Goal: Task Accomplishment & Management: Complete application form

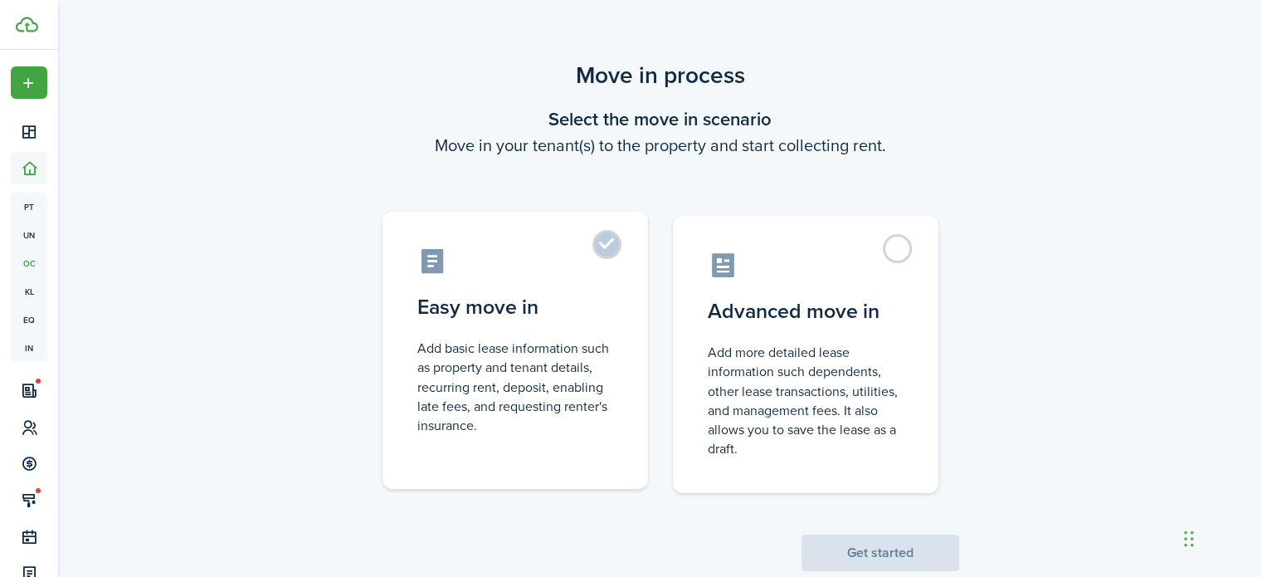
click at [571, 307] on control-radio-card-title "Easy move in" at bounding box center [515, 307] width 196 height 30
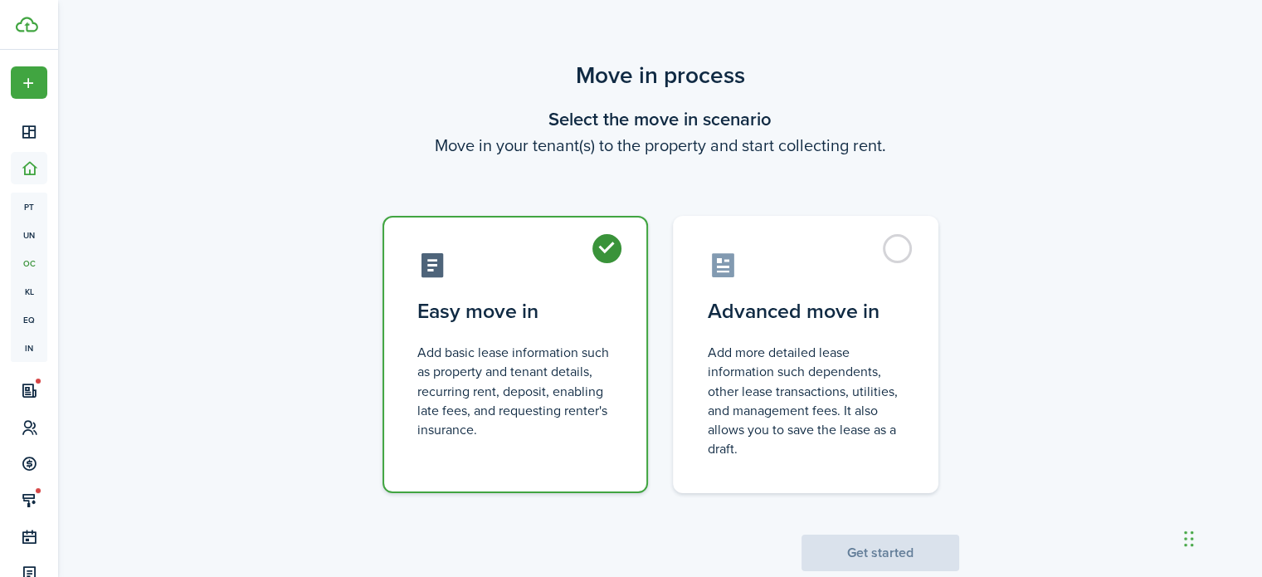
radio input "true"
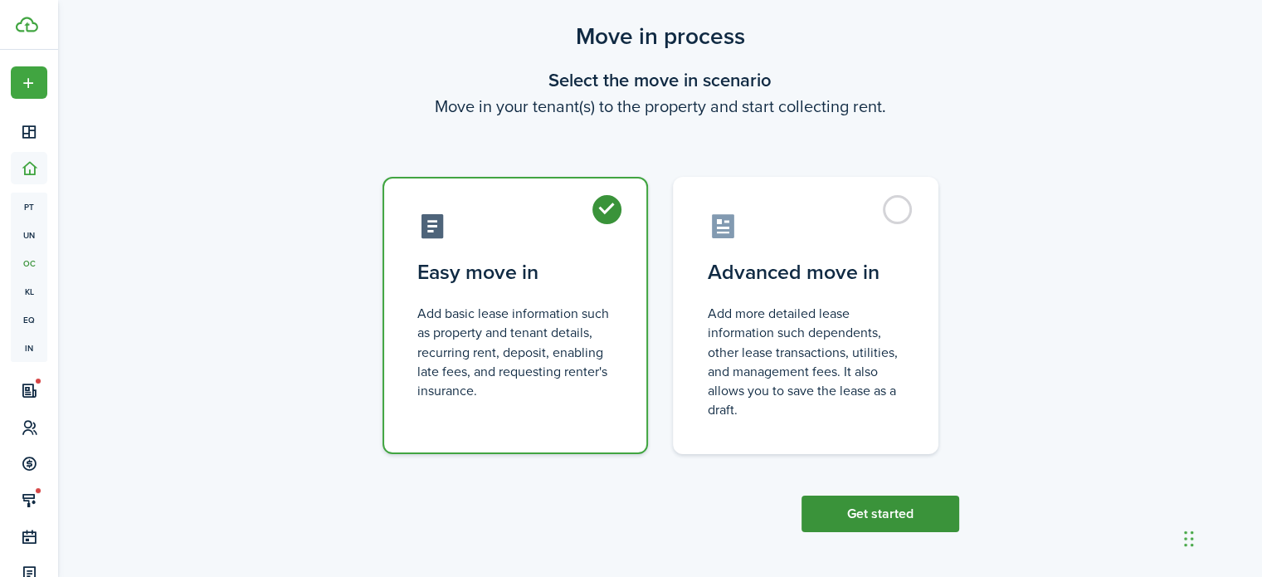
click at [867, 515] on button "Get started" at bounding box center [881, 514] width 158 height 37
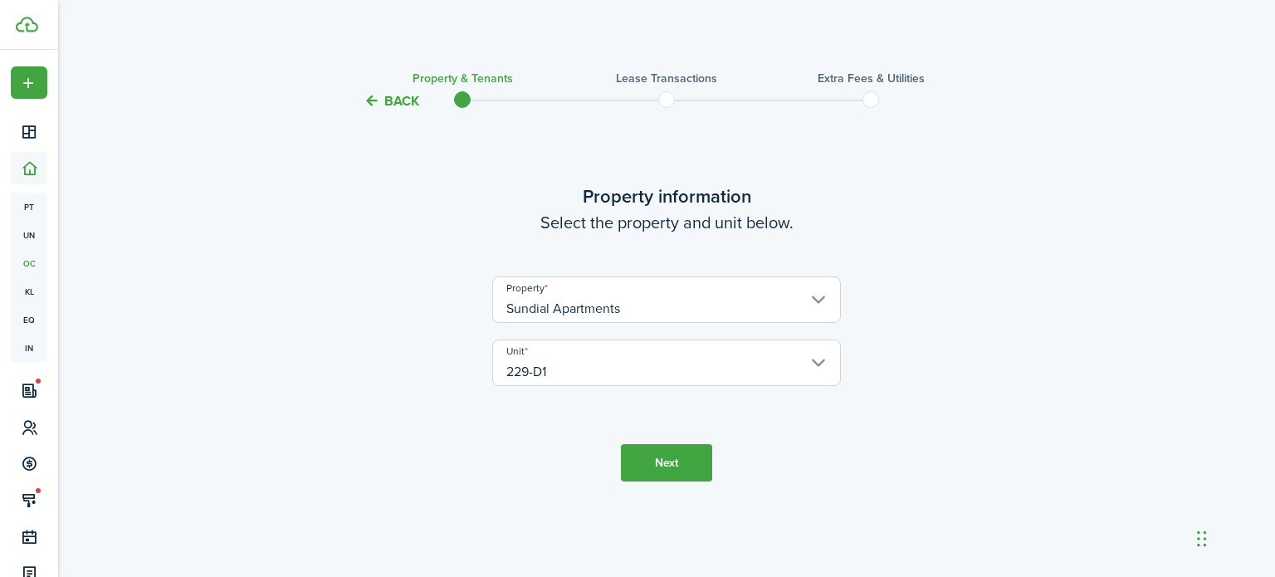
click at [684, 468] on button "Next" at bounding box center [666, 462] width 91 height 37
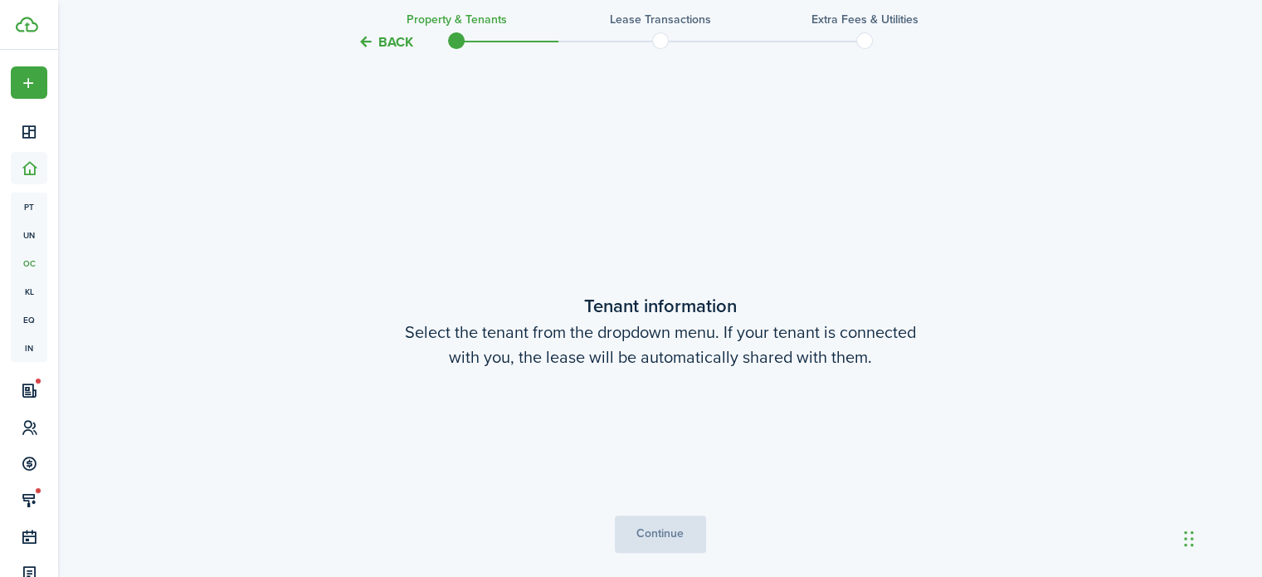
scroll to position [466, 0]
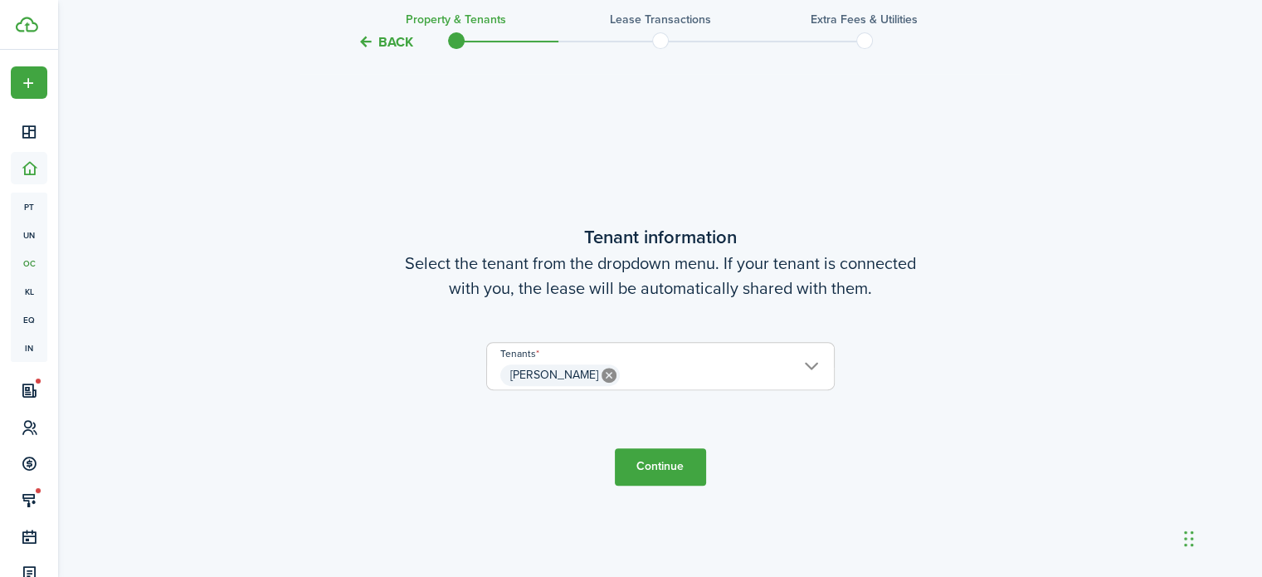
click at [670, 378] on span "[PERSON_NAME]" at bounding box center [660, 375] width 347 height 28
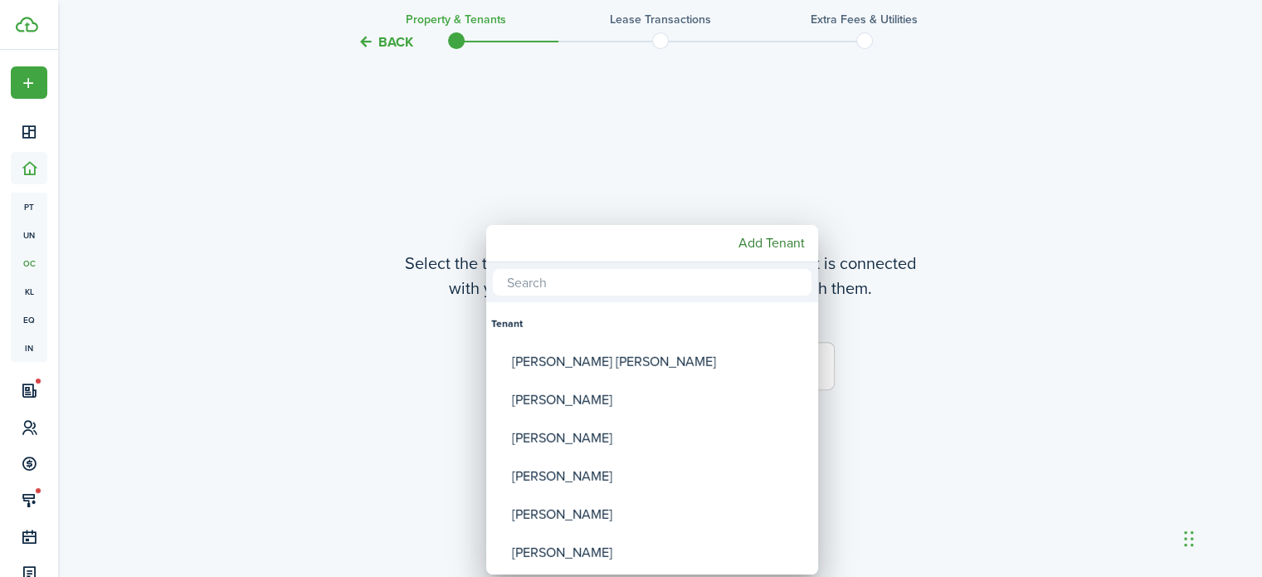
click at [443, 369] on div at bounding box center [631, 288] width 1528 height 842
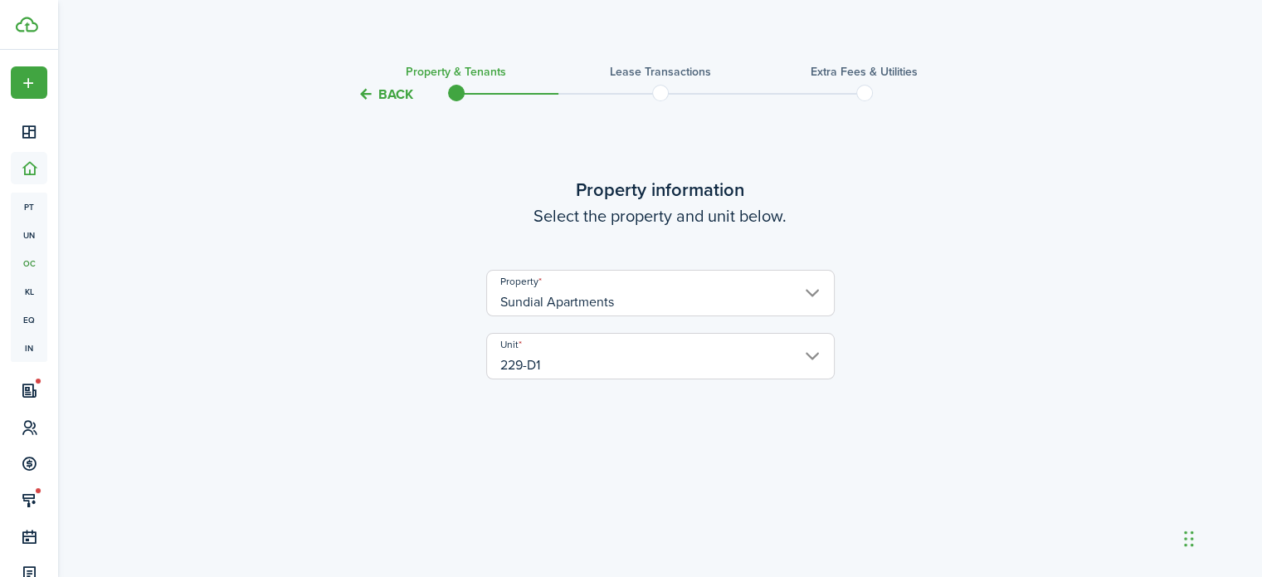
scroll to position [0, 0]
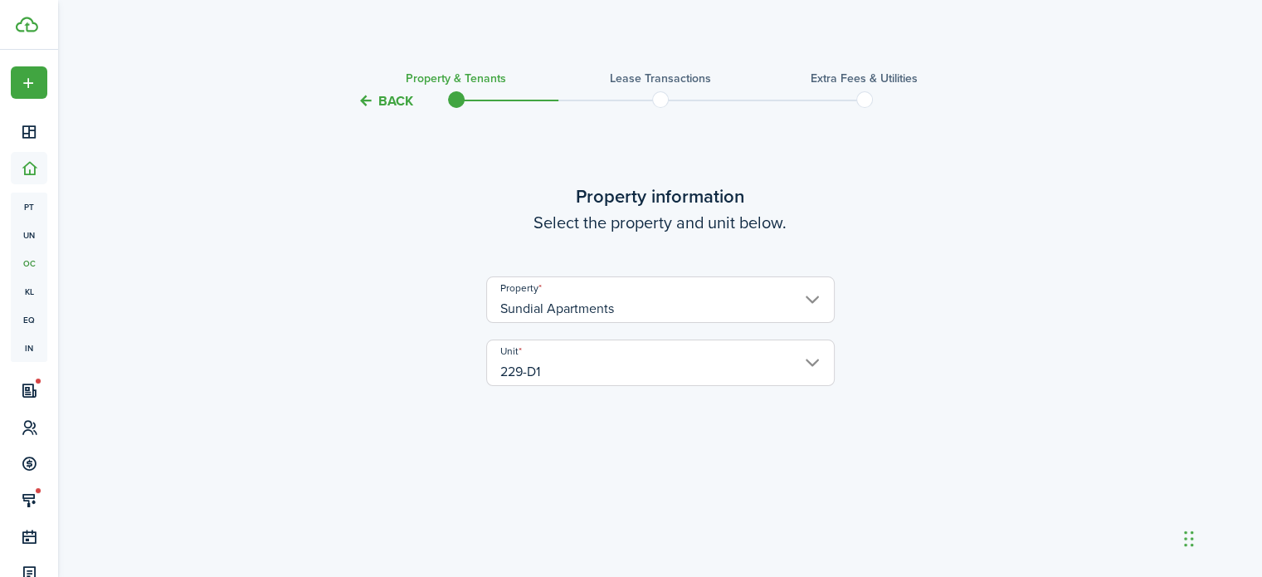
click at [381, 100] on button "Back" at bounding box center [386, 100] width 56 height 17
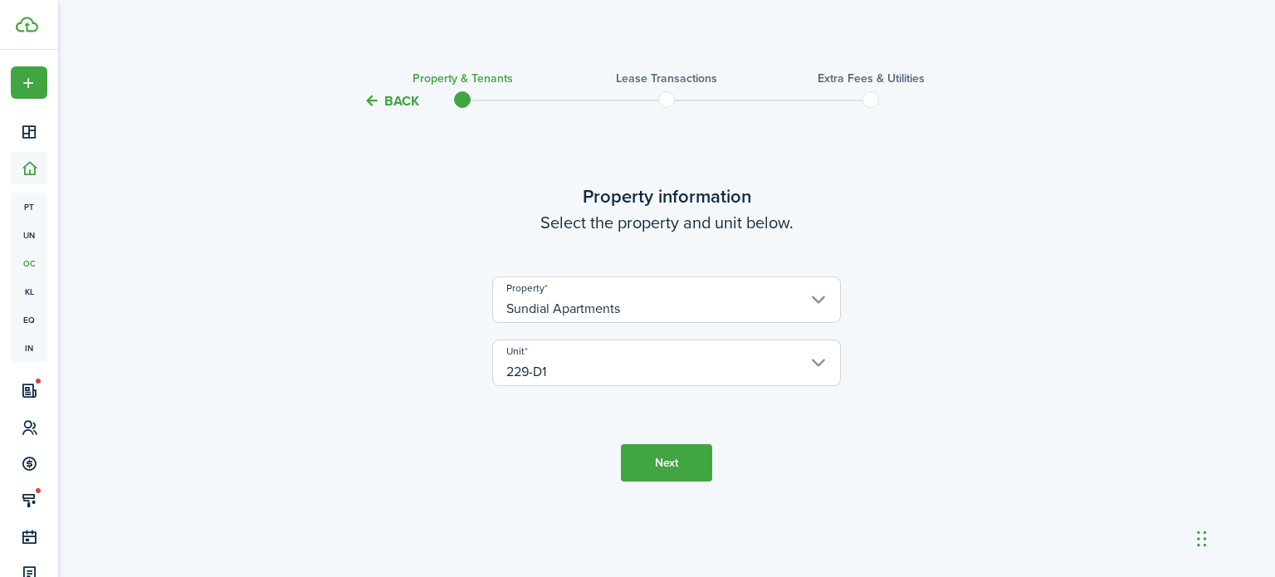
click at [381, 100] on button "Back" at bounding box center [392, 100] width 56 height 17
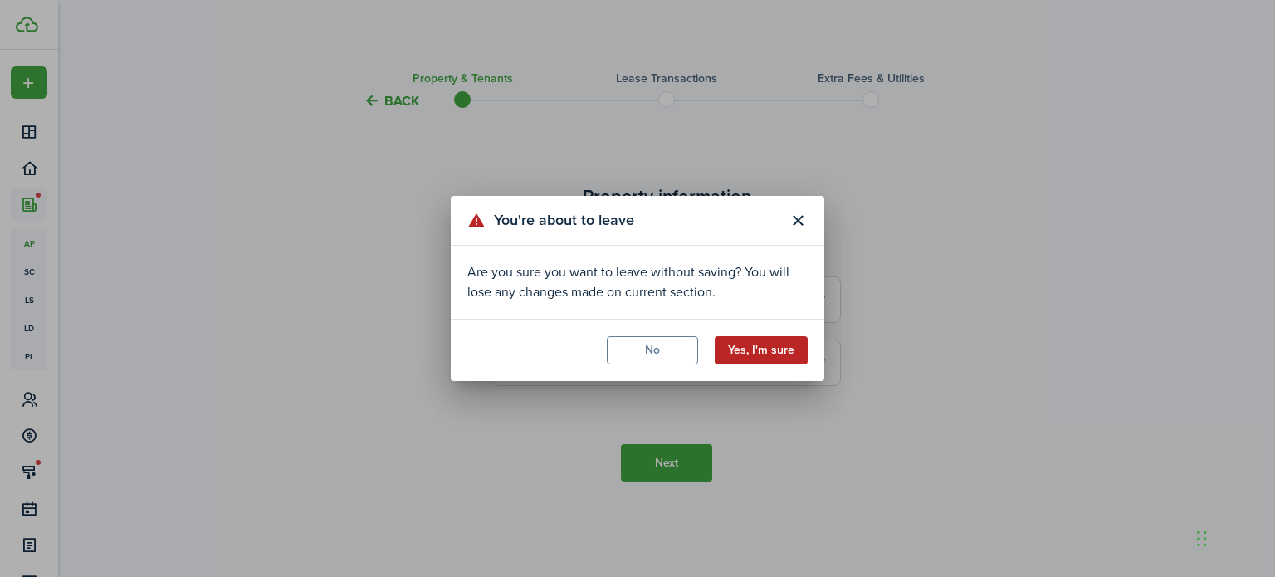
click at [773, 354] on button "Yes, I'm sure" at bounding box center [761, 350] width 93 height 28
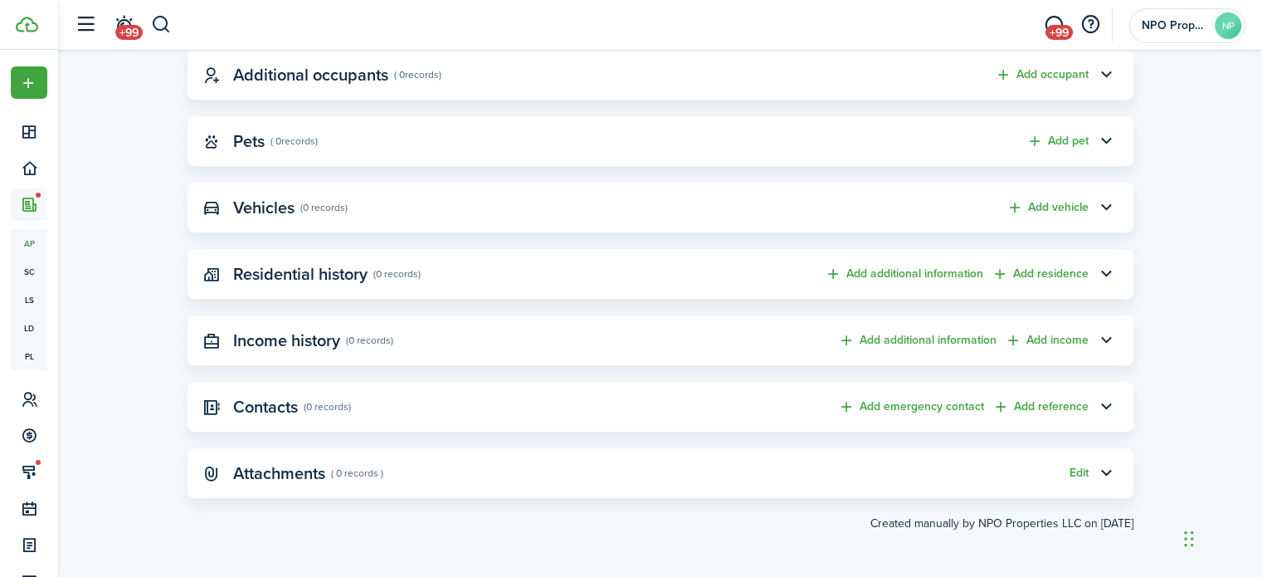
scroll to position [335, 0]
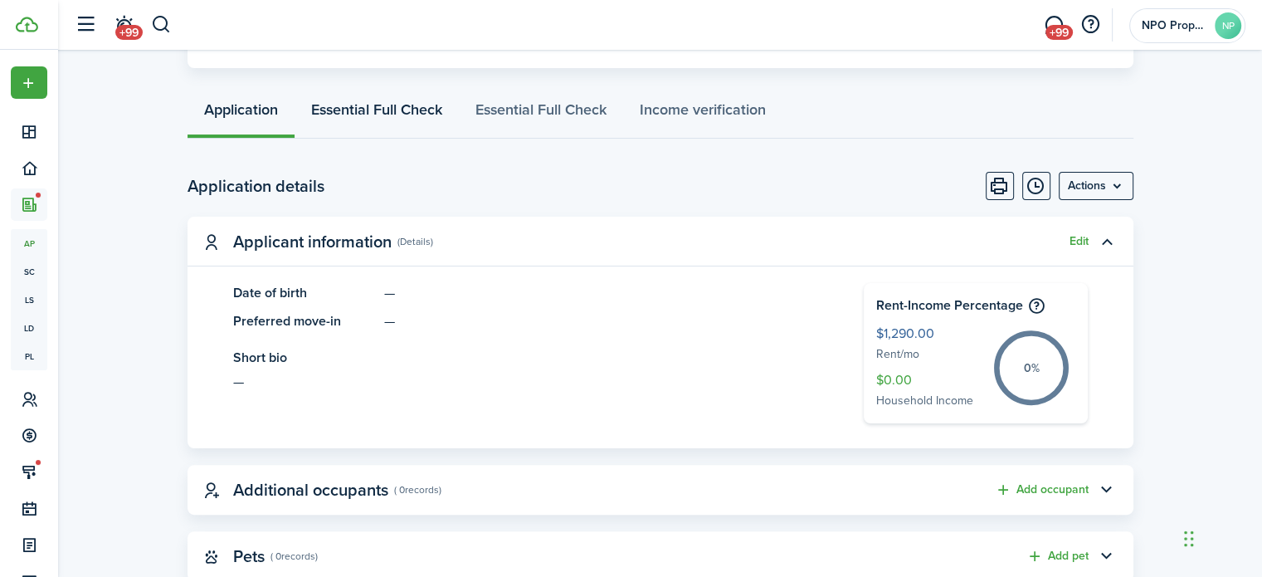
click at [415, 108] on link "Essential Full Check" at bounding box center [377, 114] width 164 height 50
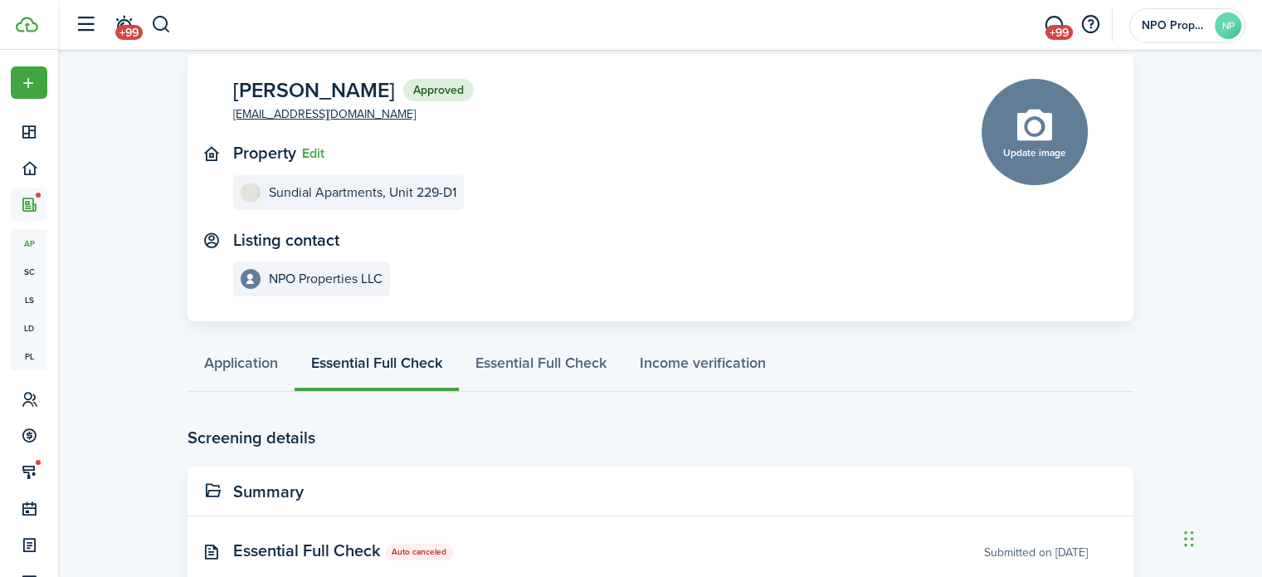
scroll to position [129, 0]
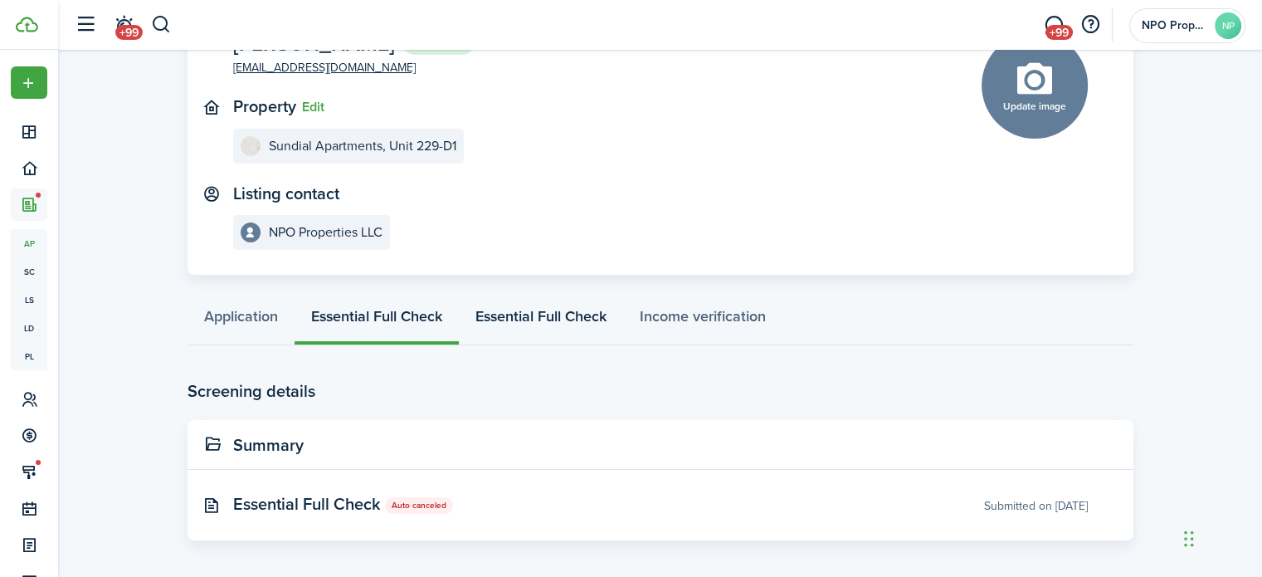
click at [536, 318] on link "Essential Full Check" at bounding box center [541, 320] width 164 height 50
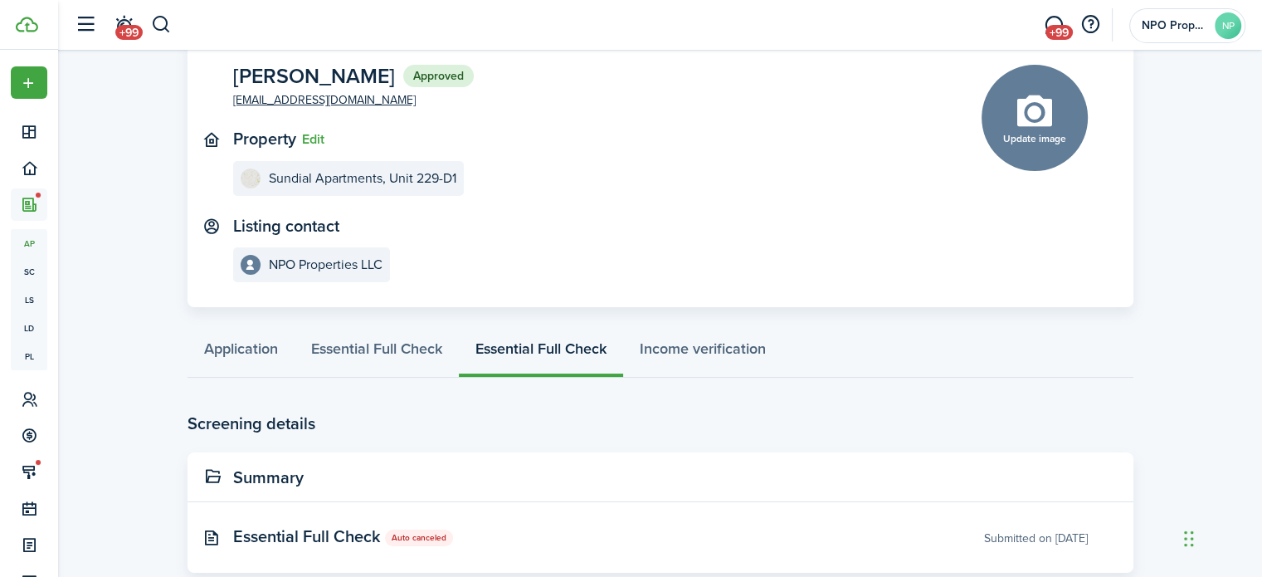
scroll to position [129, 0]
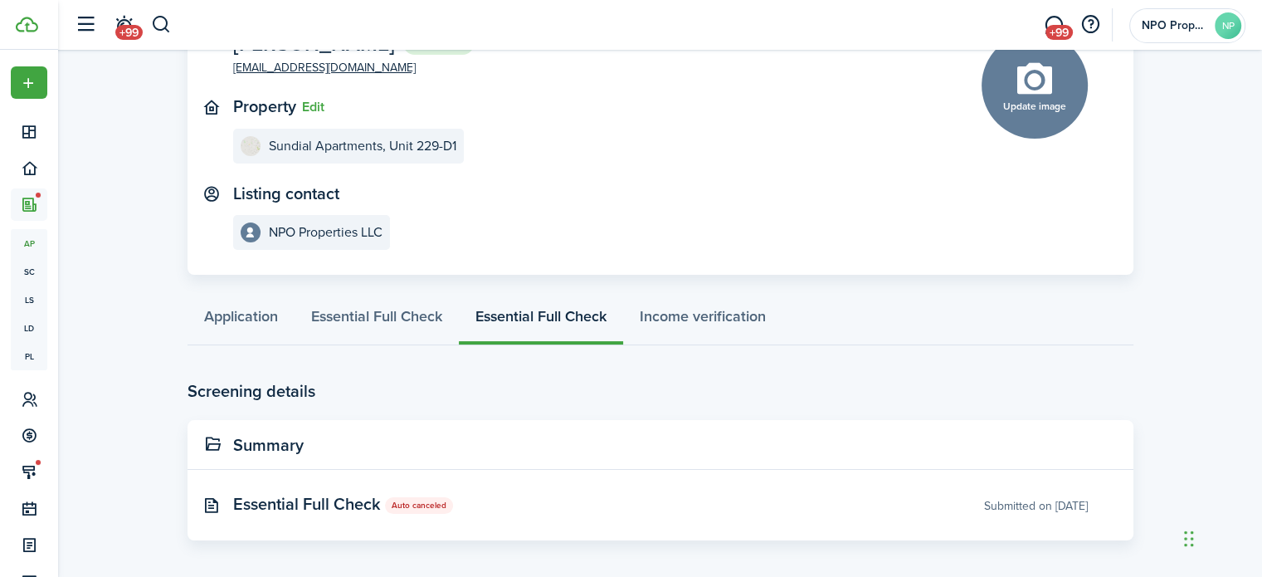
click at [435, 438] on panel-main-header "Summary" at bounding box center [661, 445] width 946 height 50
click at [286, 446] on panel-main-title "Summary" at bounding box center [268, 445] width 71 height 19
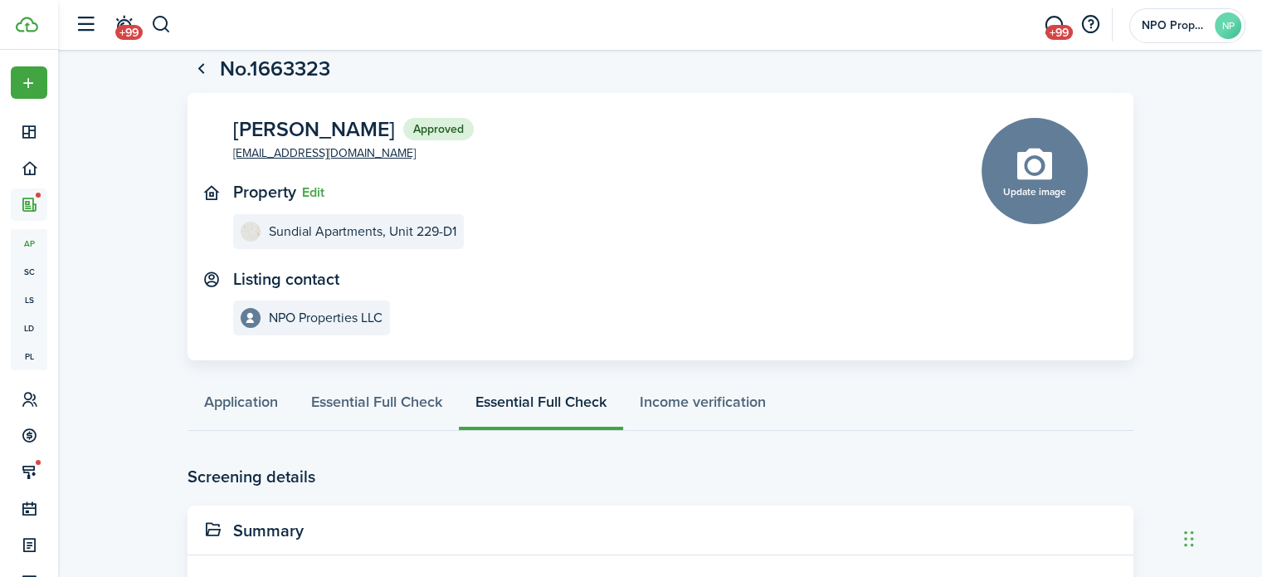
scroll to position [0, 0]
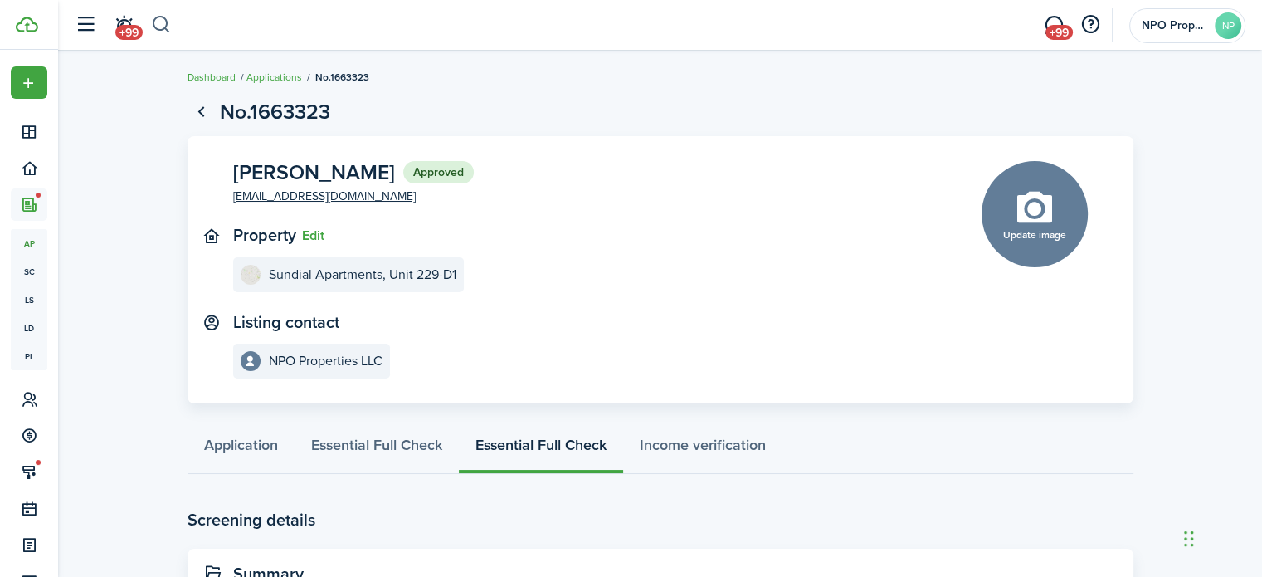
click at [166, 28] on button "button" at bounding box center [161, 25] width 21 height 28
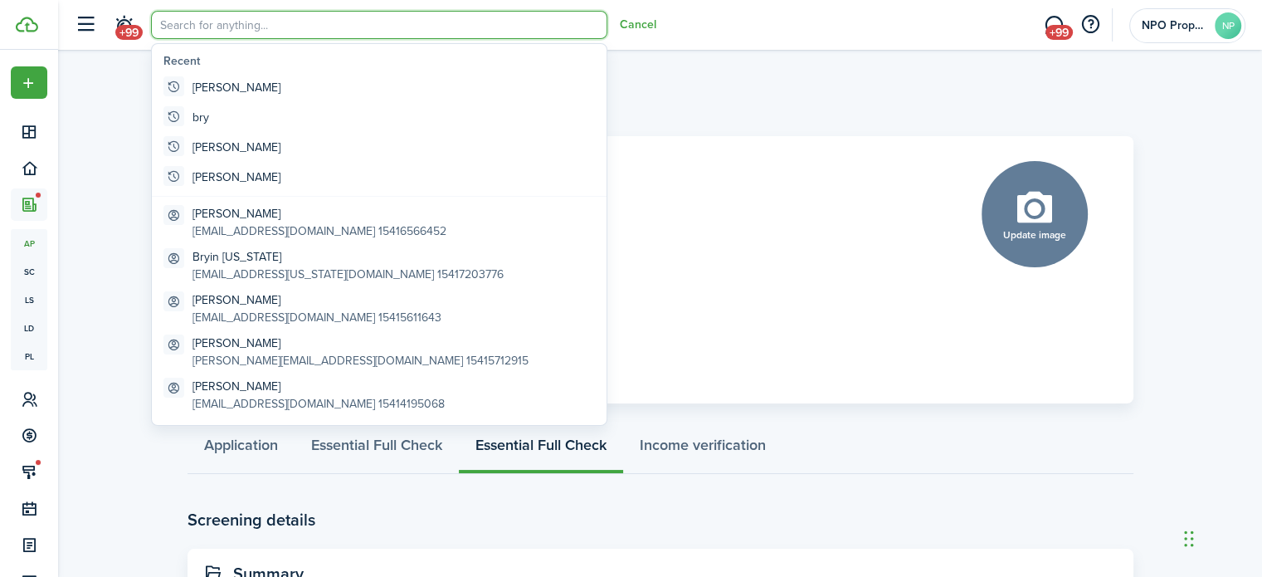
click at [309, 13] on input "search" at bounding box center [379, 25] width 456 height 28
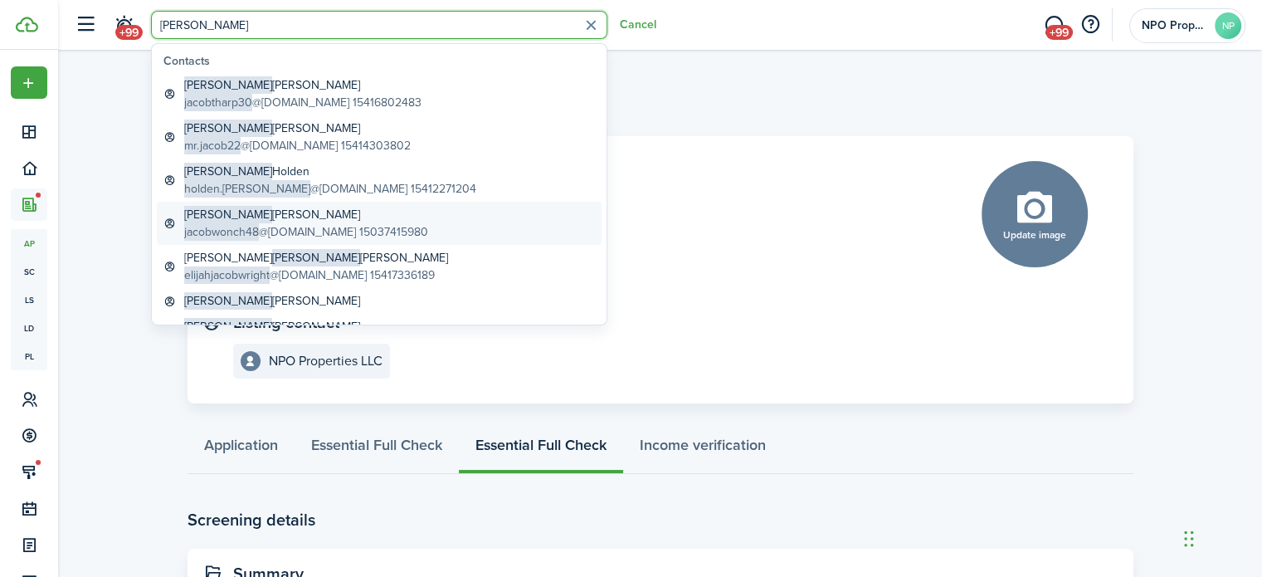
type input "[PERSON_NAME]"
click at [293, 215] on global-search-item-title "[PERSON_NAME]" at bounding box center [306, 214] width 244 height 17
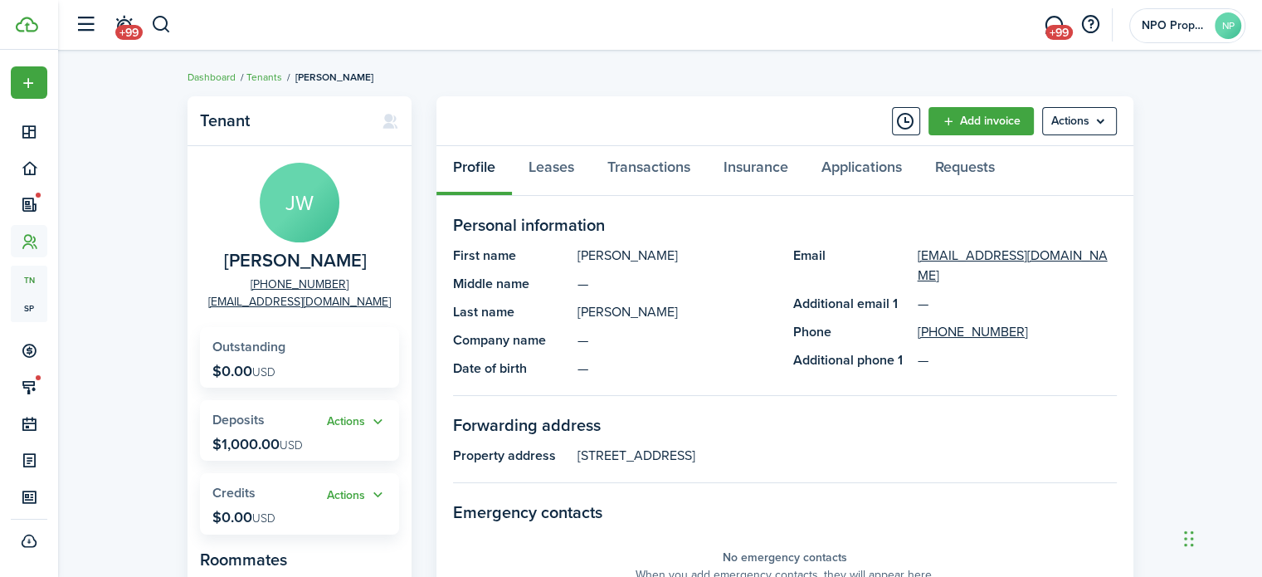
scroll to position [415, 0]
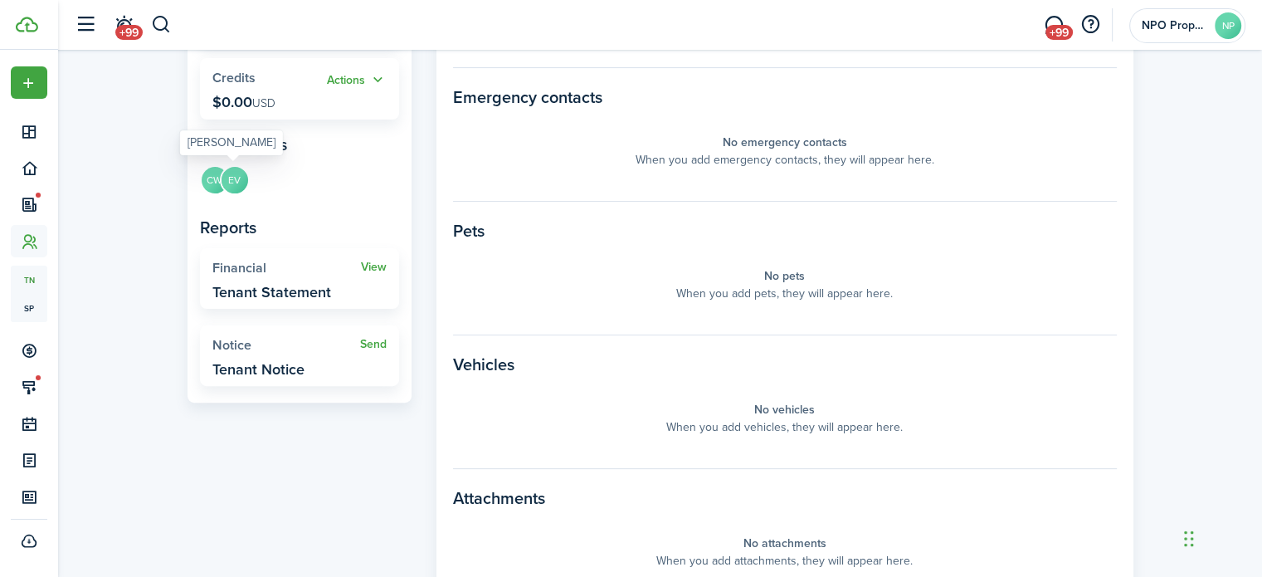
click at [237, 177] on avatar-text "EV" at bounding box center [235, 180] width 27 height 27
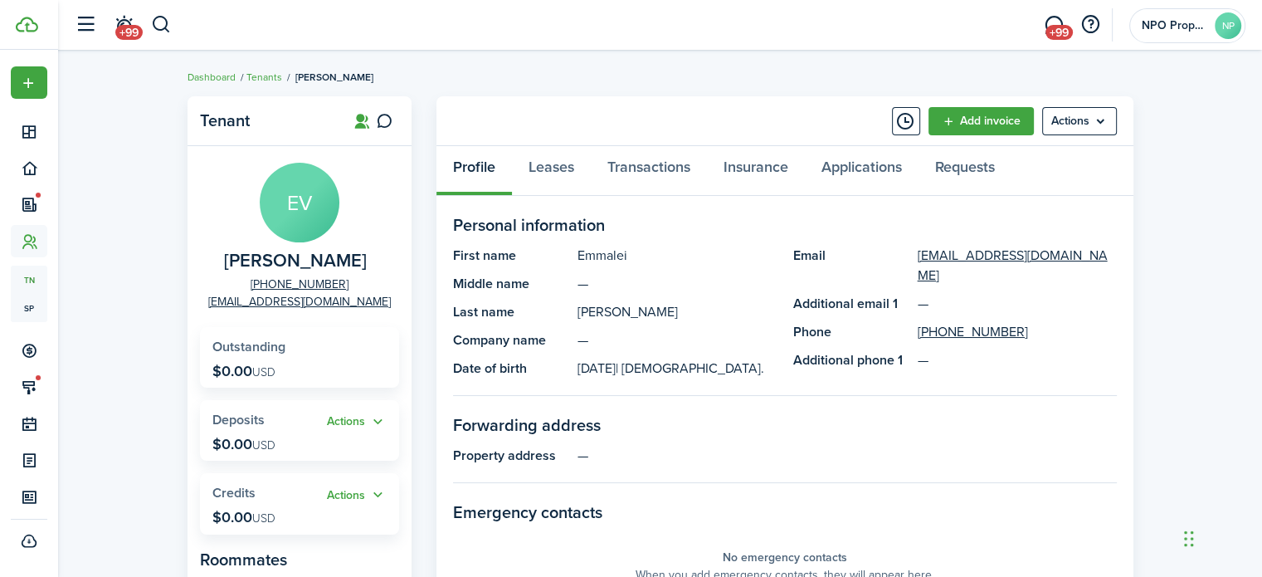
scroll to position [415, 0]
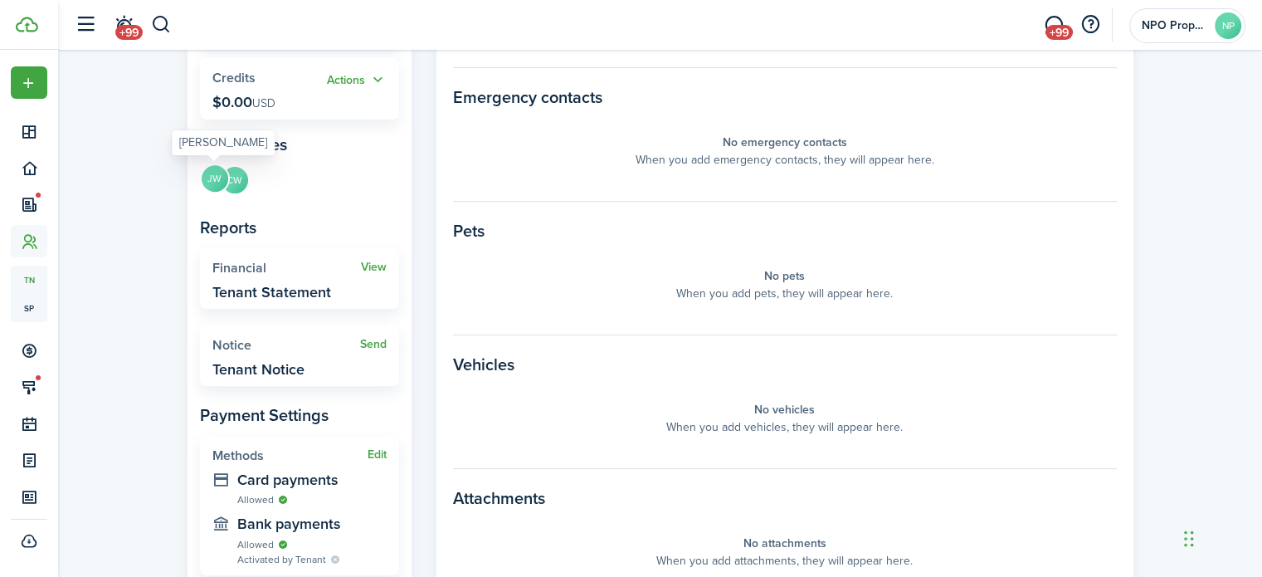
click at [209, 178] on avatar-text "JW" at bounding box center [215, 178] width 27 height 27
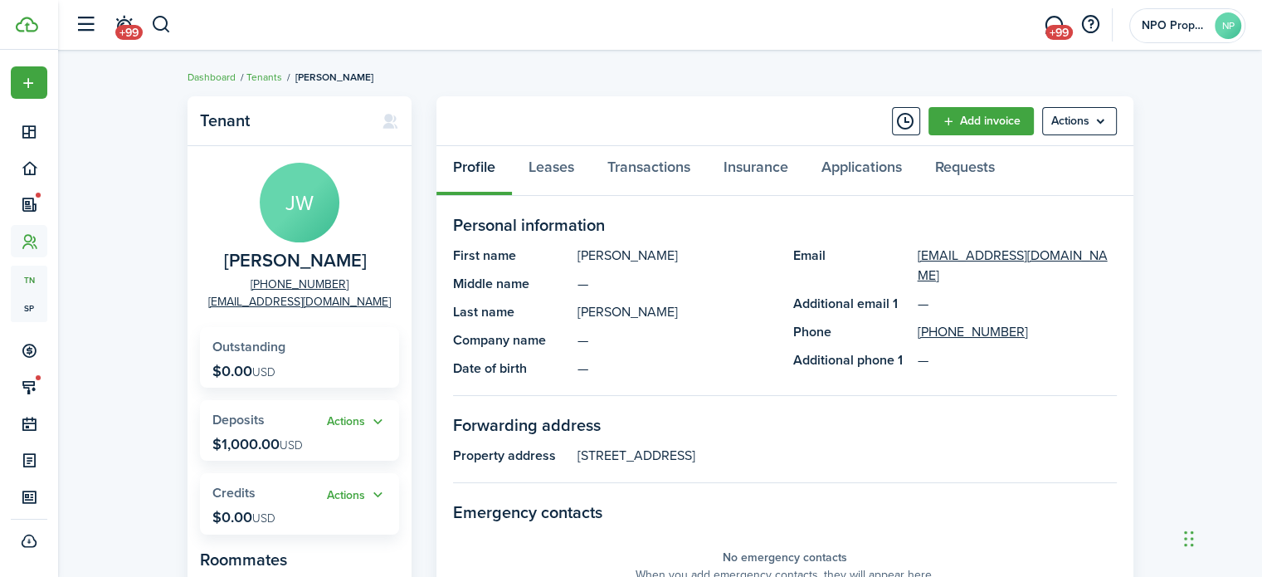
scroll to position [415, 0]
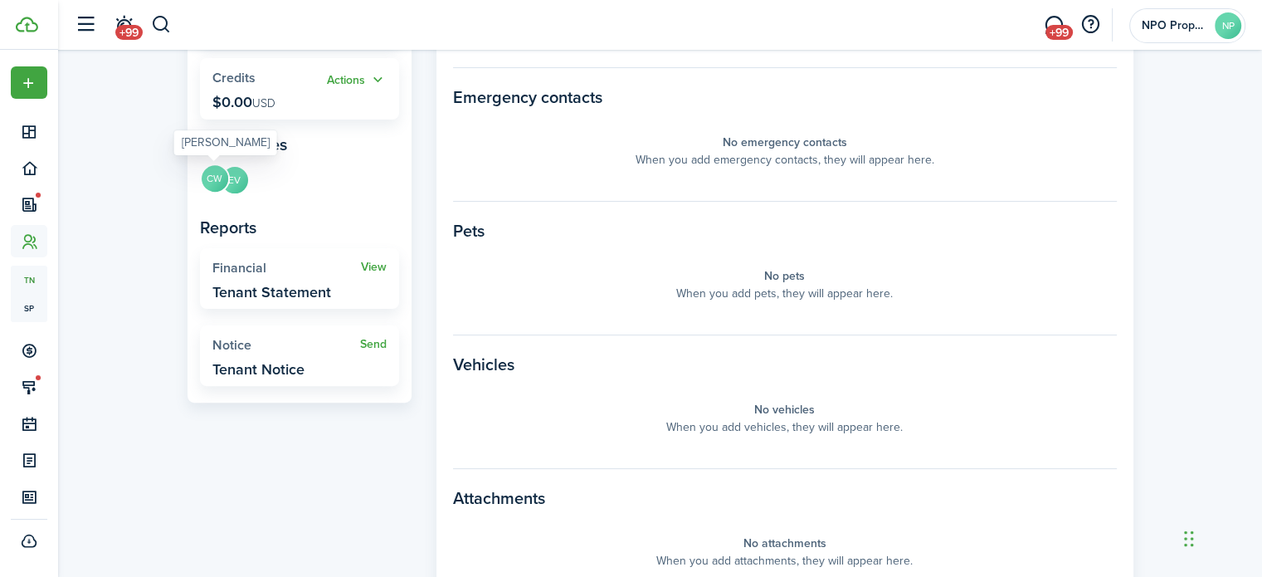
click at [212, 181] on avatar-text "CW" at bounding box center [215, 178] width 27 height 27
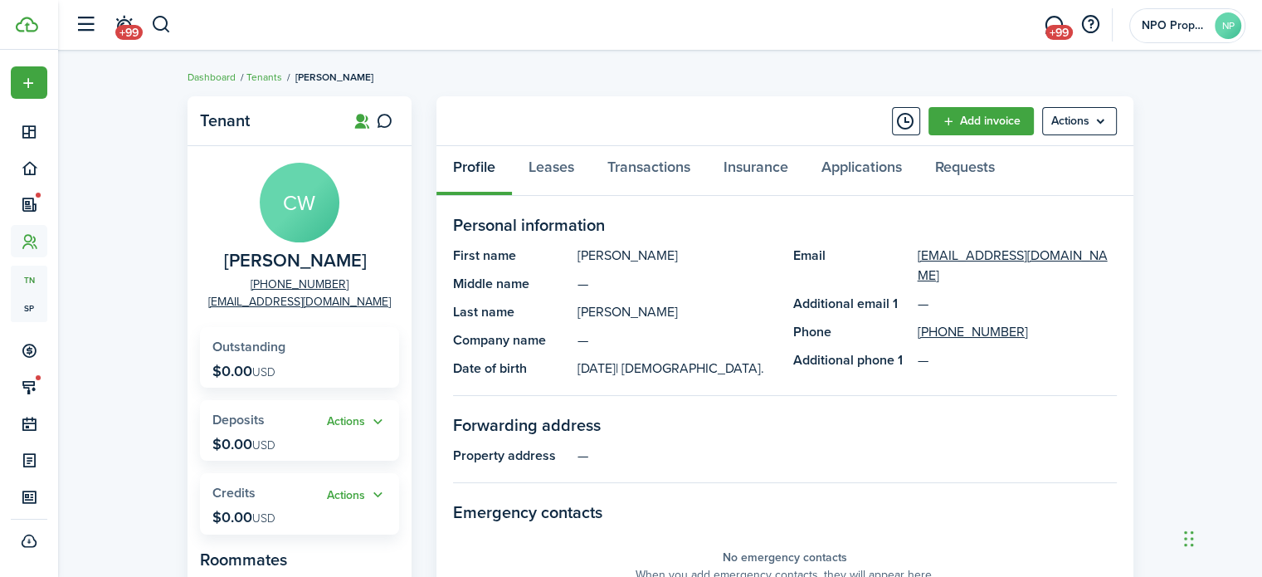
scroll to position [415, 0]
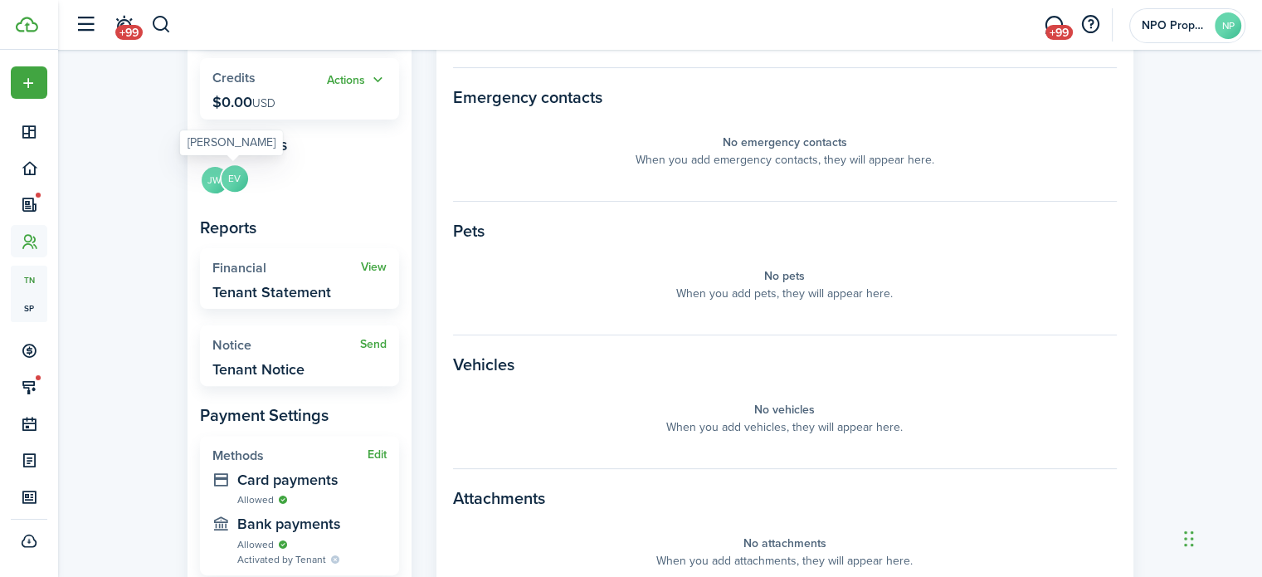
click at [232, 178] on avatar-text "EV" at bounding box center [235, 178] width 27 height 27
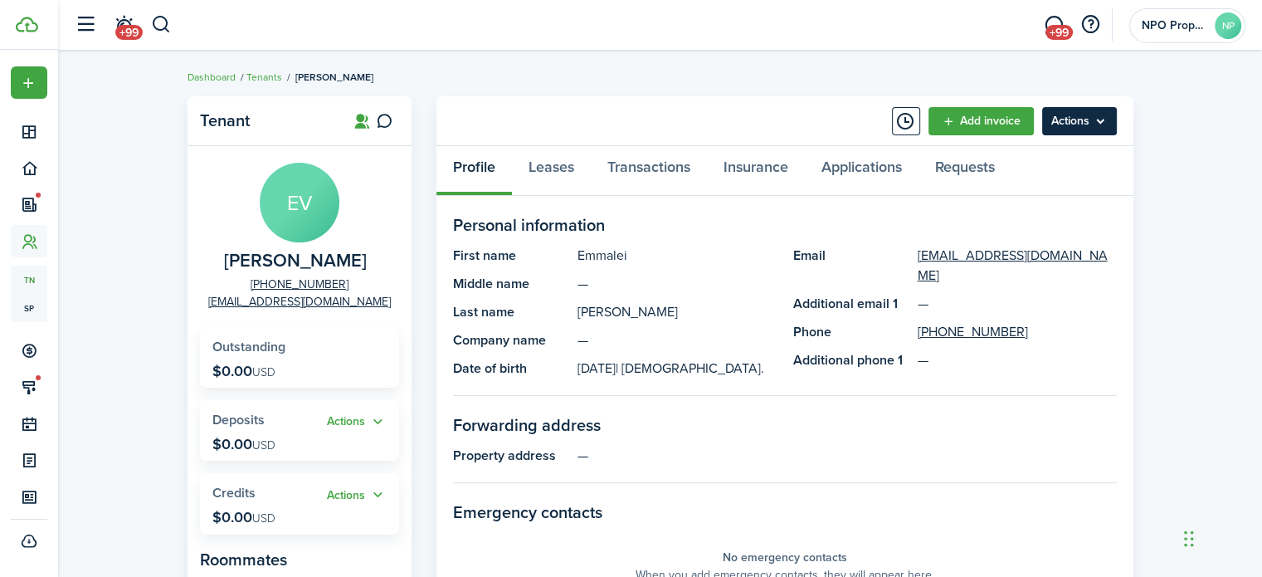
click at [1075, 123] on menu-btn "Actions" at bounding box center [1079, 121] width 75 height 28
click at [644, 168] on link "Transactions" at bounding box center [649, 171] width 116 height 50
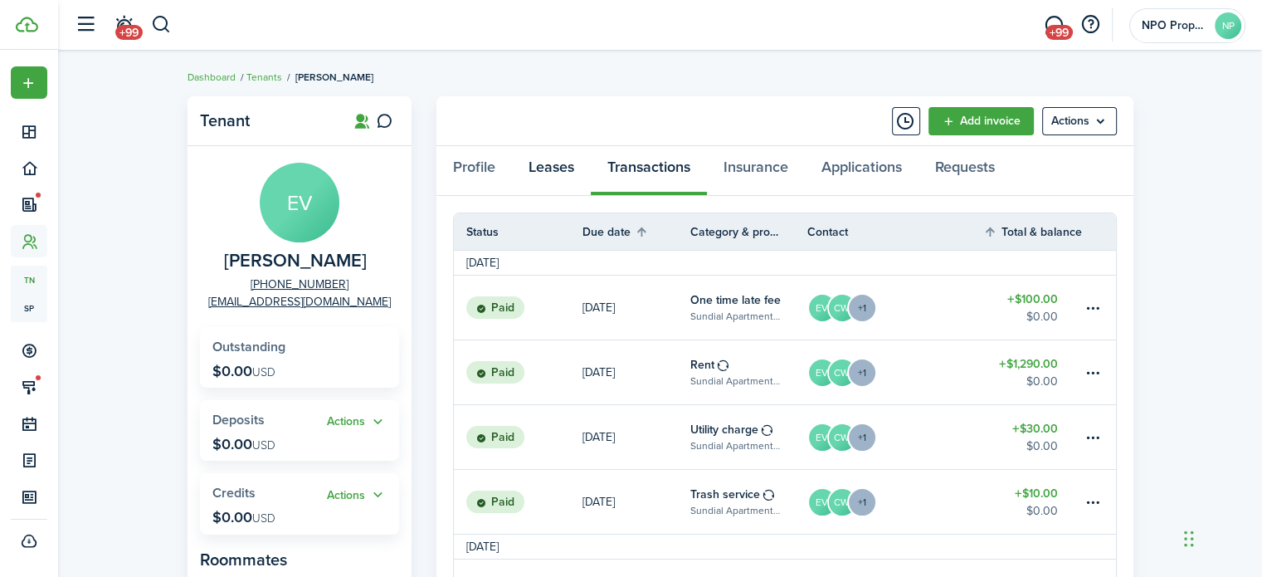
click at [554, 170] on link "Leases" at bounding box center [551, 171] width 79 height 50
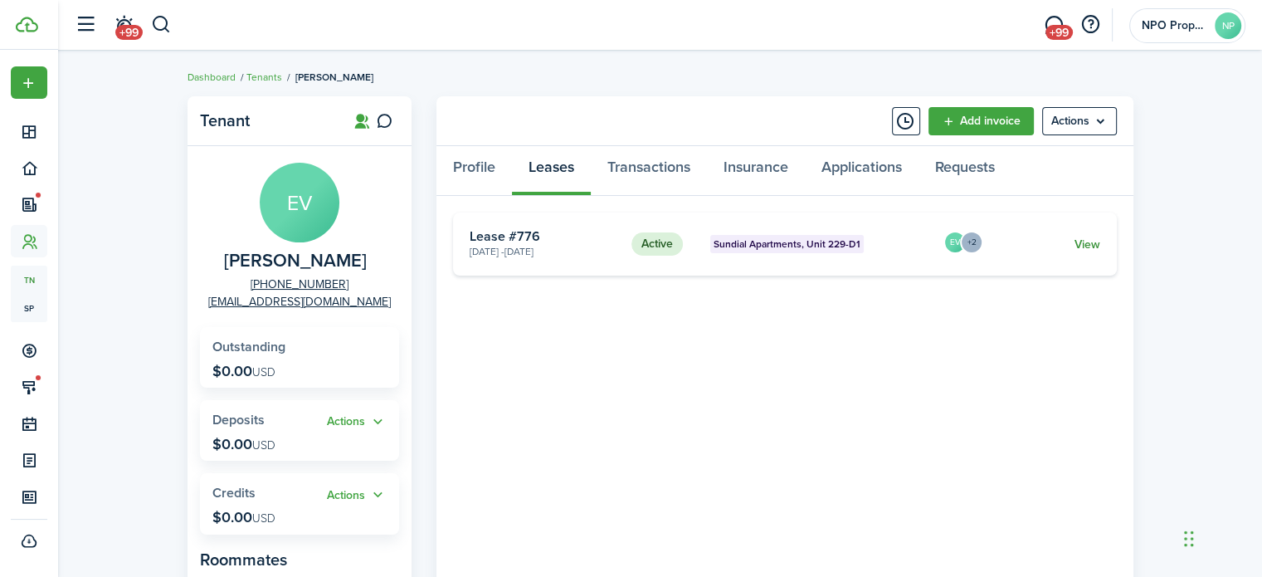
click at [1076, 238] on link "View" at bounding box center [1087, 244] width 26 height 17
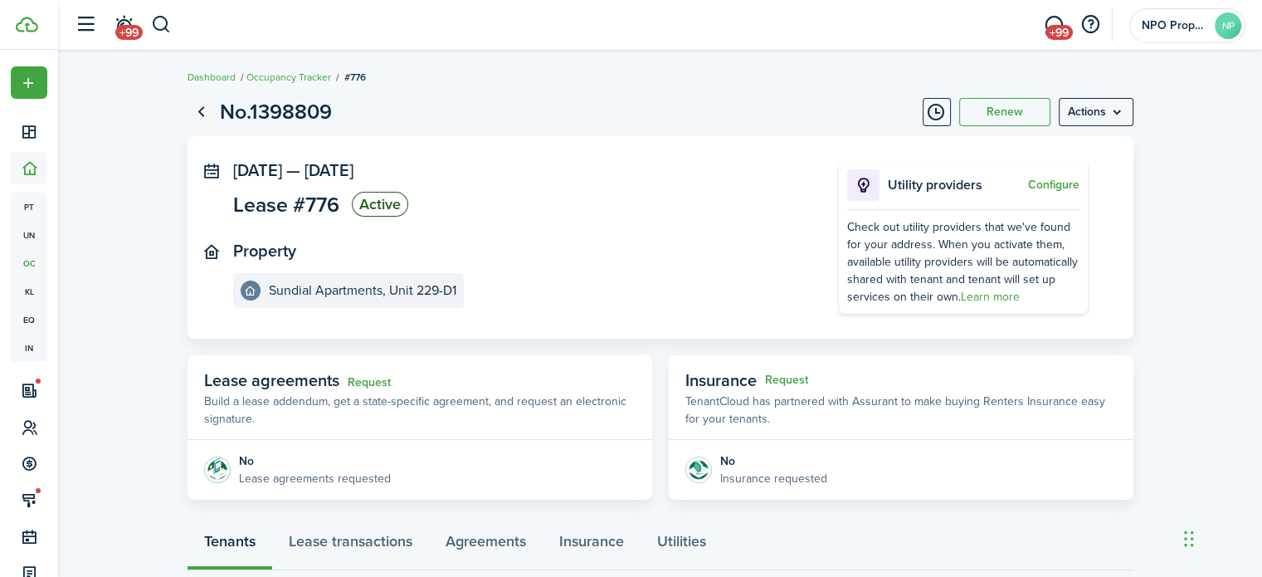
scroll to position [415, 0]
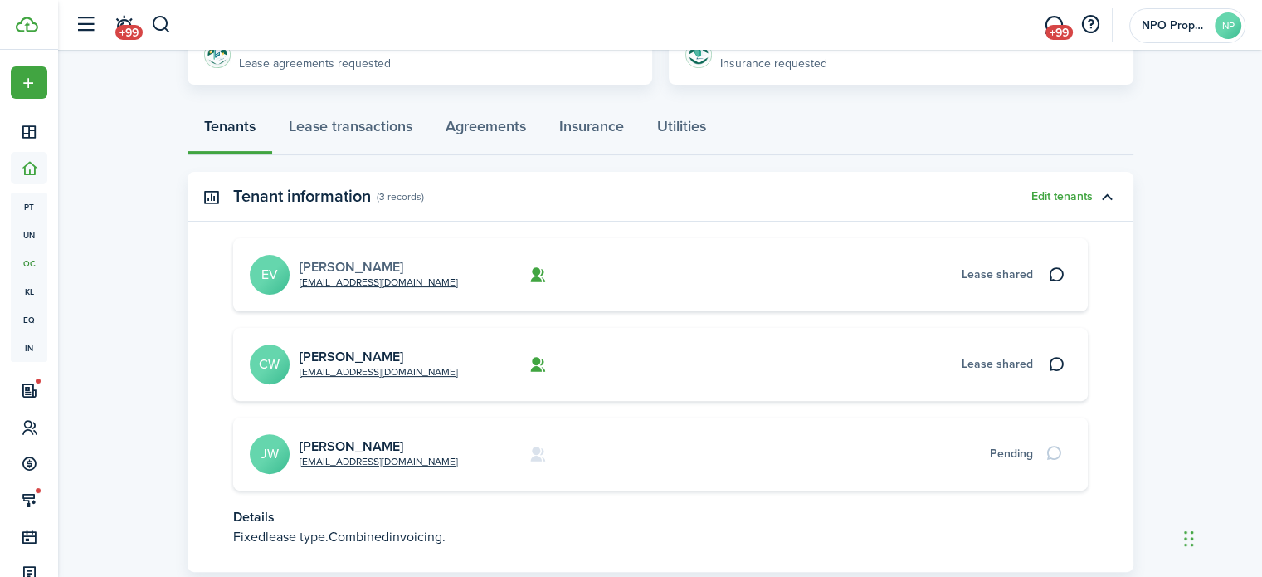
click at [372, 267] on link "[PERSON_NAME]" at bounding box center [352, 266] width 104 height 19
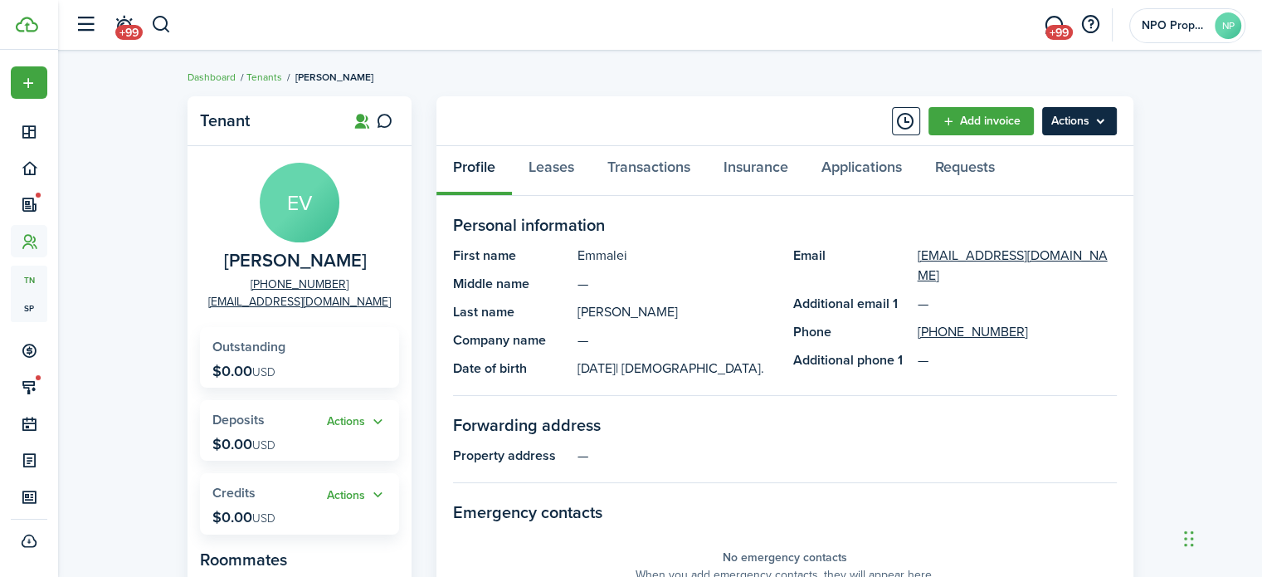
click at [1092, 124] on menu-btn "Actions" at bounding box center [1079, 121] width 75 height 28
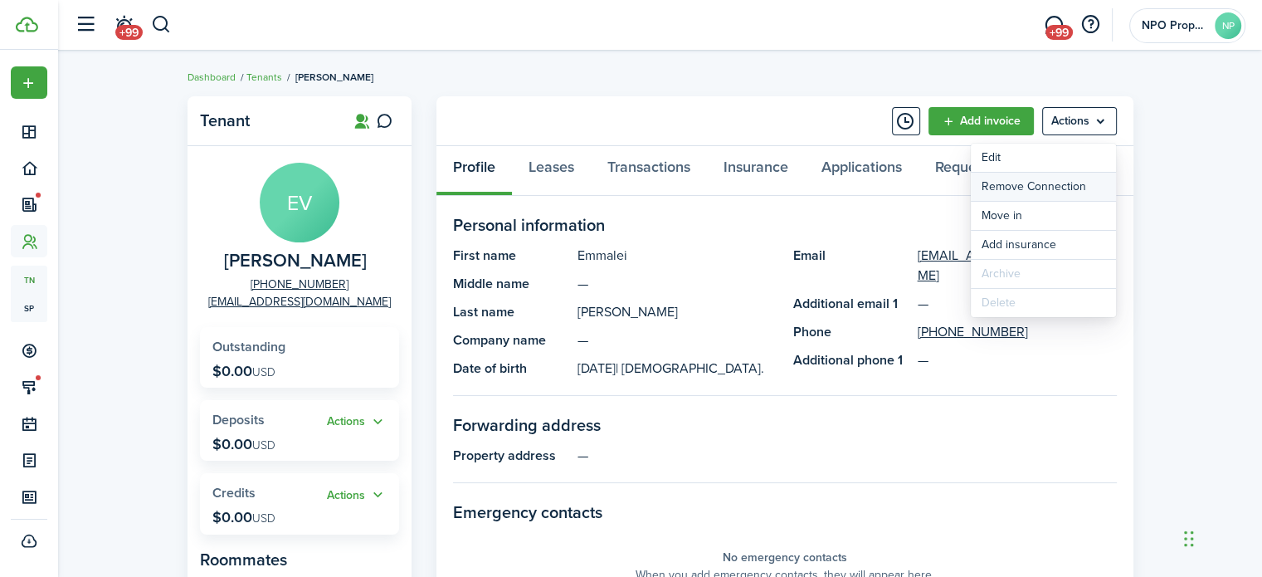
click at [1036, 187] on button "Remove Connection" at bounding box center [1043, 187] width 145 height 28
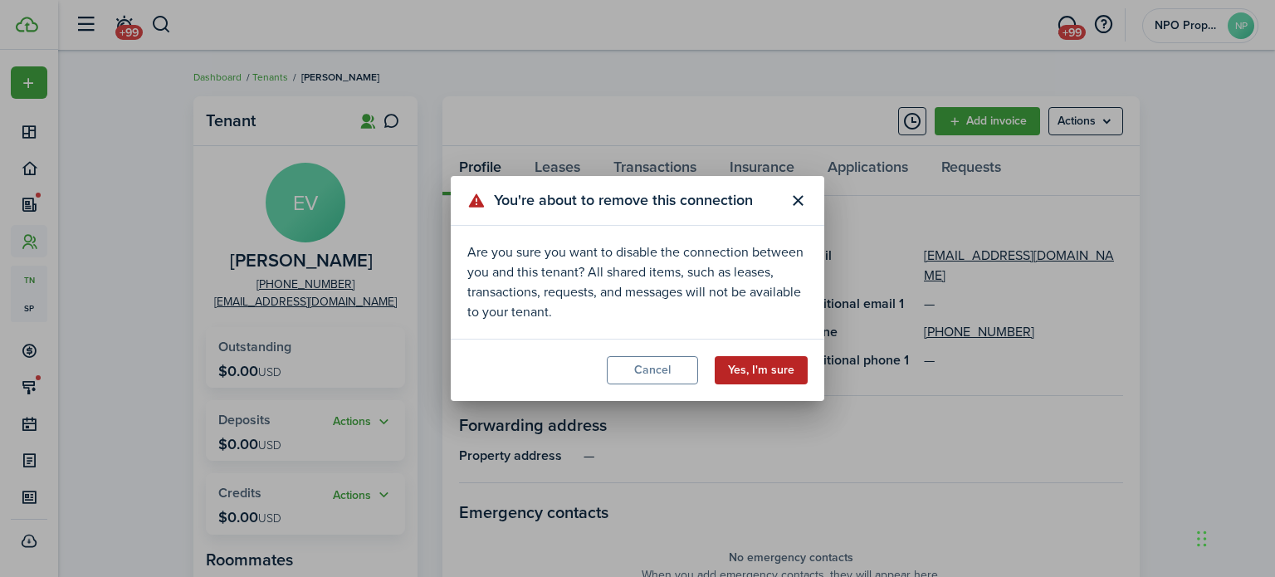
click at [765, 364] on button "Yes, I'm sure" at bounding box center [761, 370] width 93 height 28
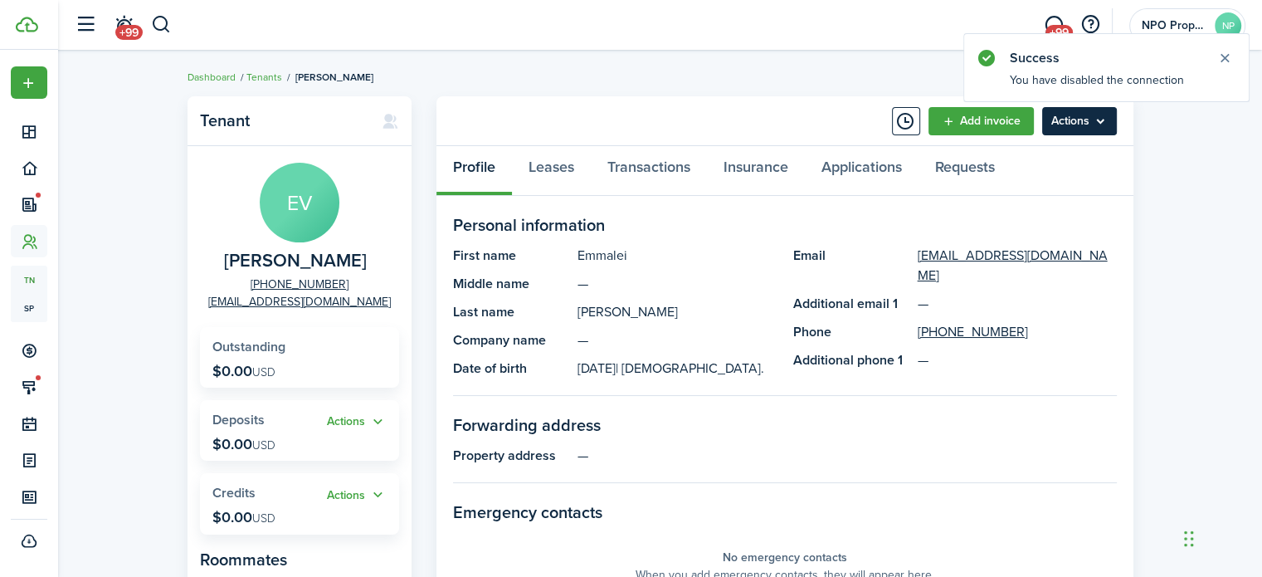
click at [1103, 119] on menu-btn "Actions" at bounding box center [1079, 121] width 75 height 28
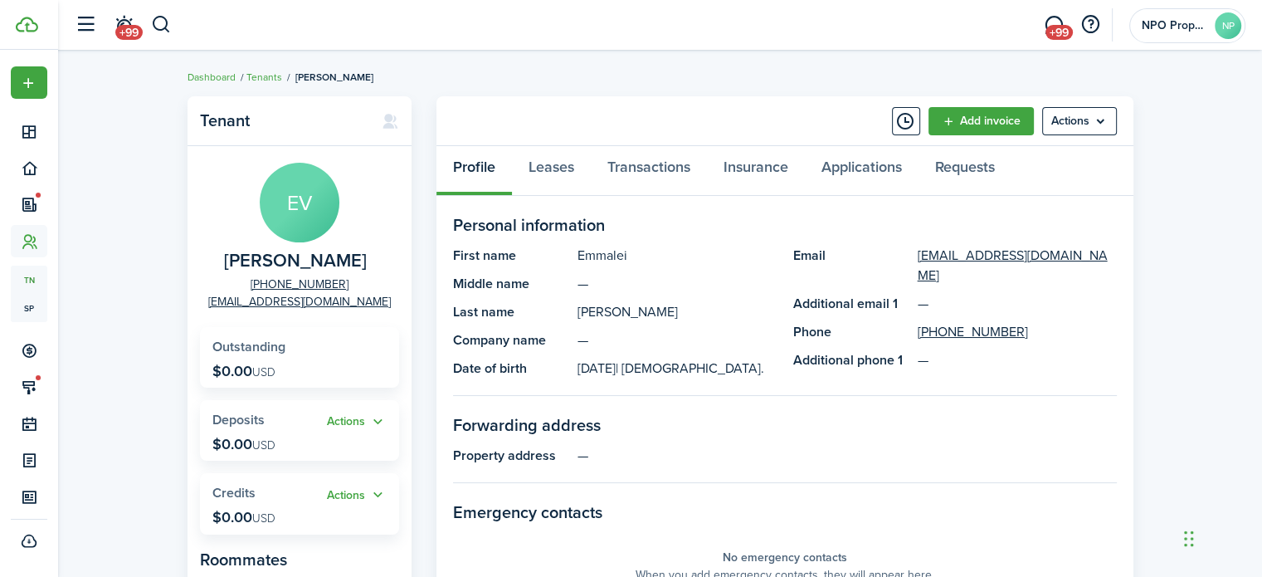
click at [763, 357] on panel-main-list "First name [PERSON_NAME] Middle name — Last name [PERSON_NAME] Company name — D…" at bounding box center [615, 312] width 324 height 133
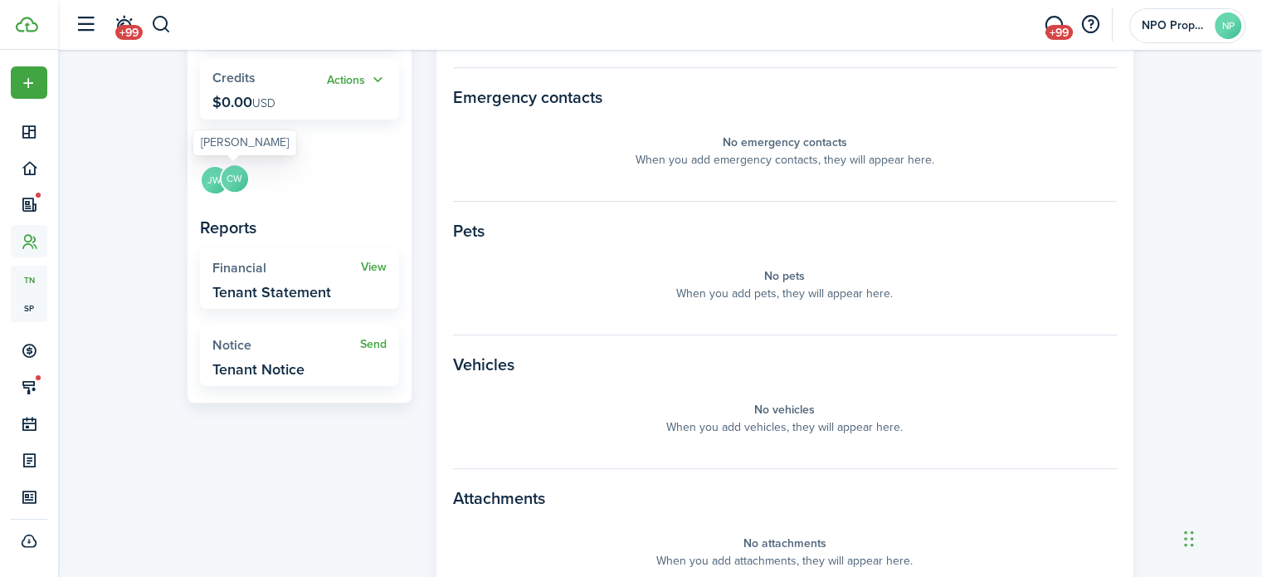
click at [226, 178] on avatar-text "CW" at bounding box center [235, 178] width 27 height 27
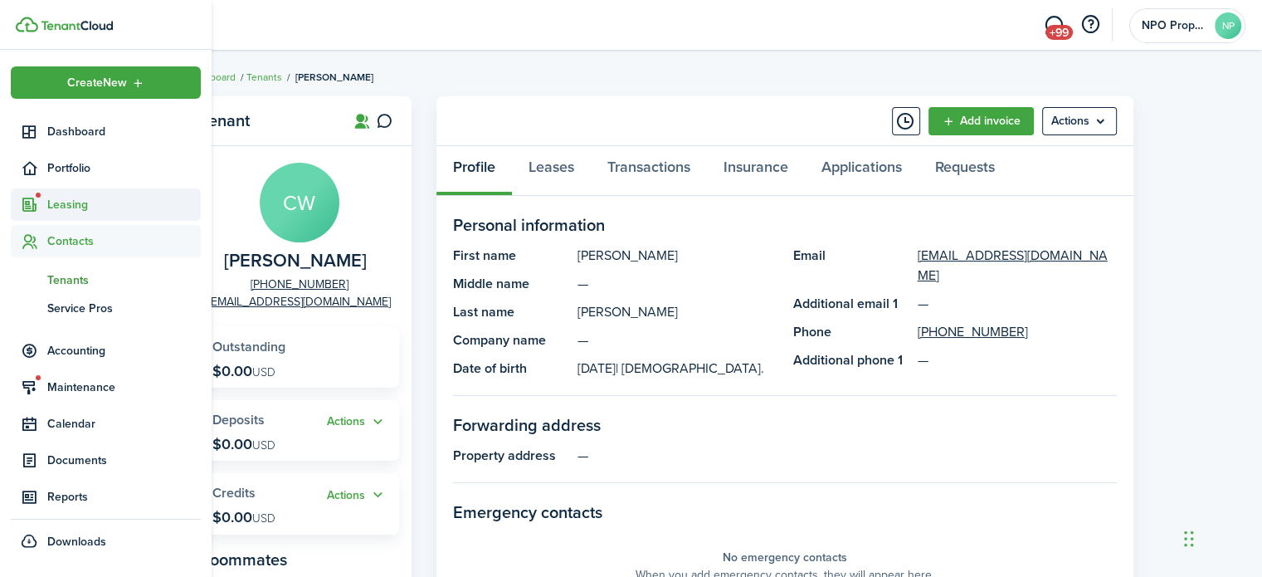
click at [91, 208] on span "Leasing" at bounding box center [124, 204] width 154 height 17
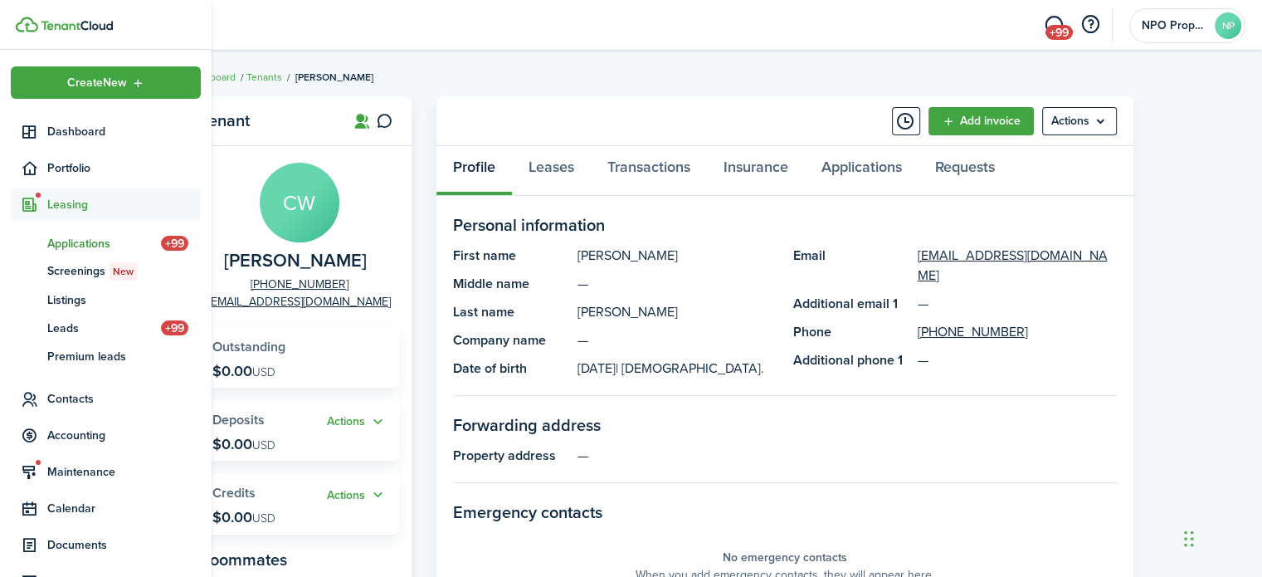
click at [87, 244] on span "Applications" at bounding box center [104, 243] width 114 height 17
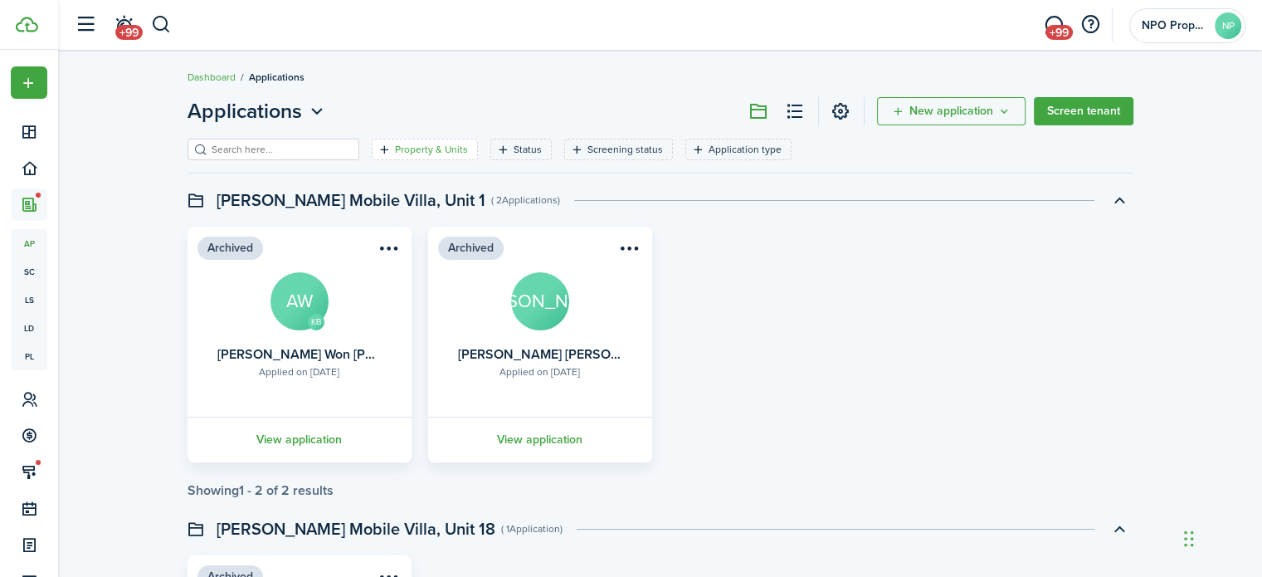
click at [409, 149] on filter-tag-label "Property & Units" at bounding box center [431, 149] width 73 height 15
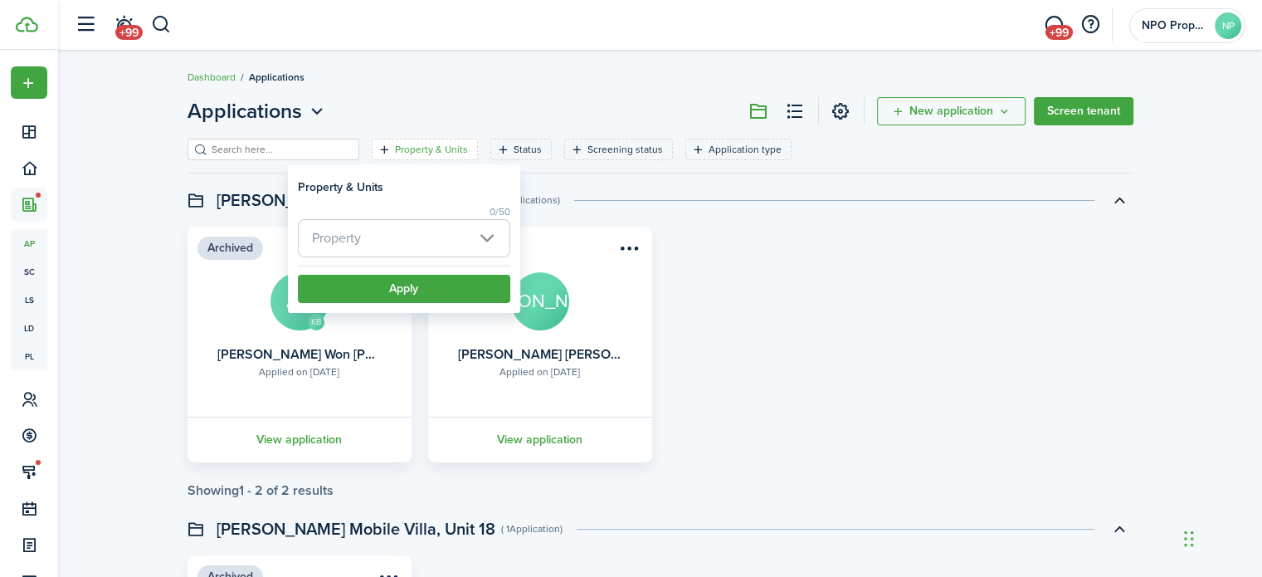
click at [443, 236] on span "Property" at bounding box center [404, 238] width 211 height 37
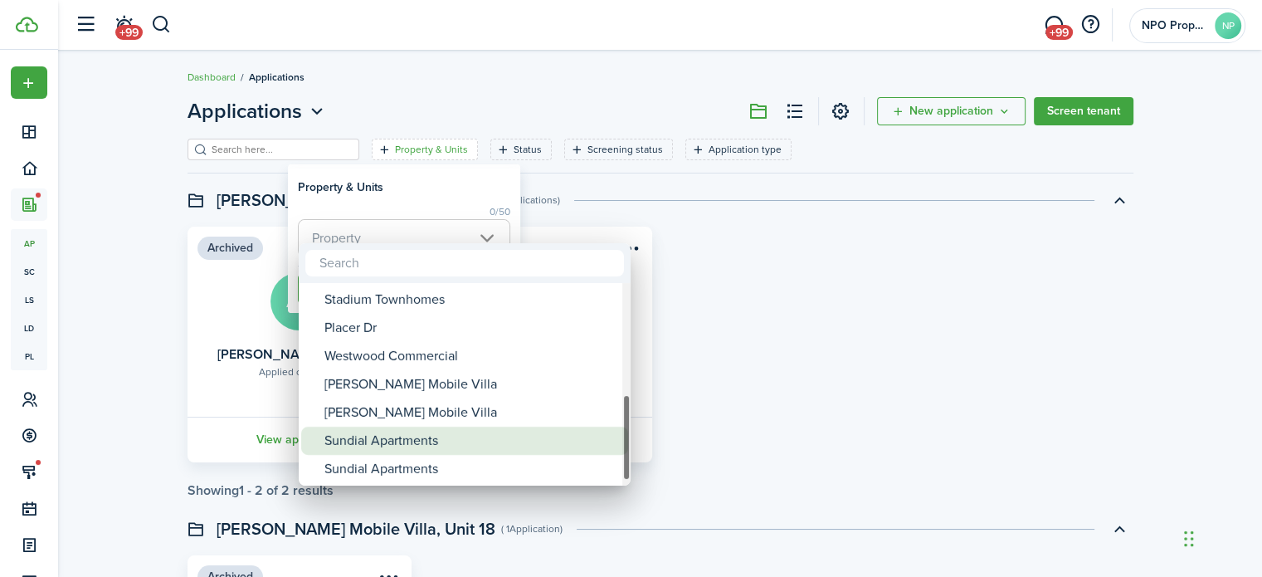
click at [479, 437] on div "Sundial Apartments" at bounding box center [472, 441] width 294 height 28
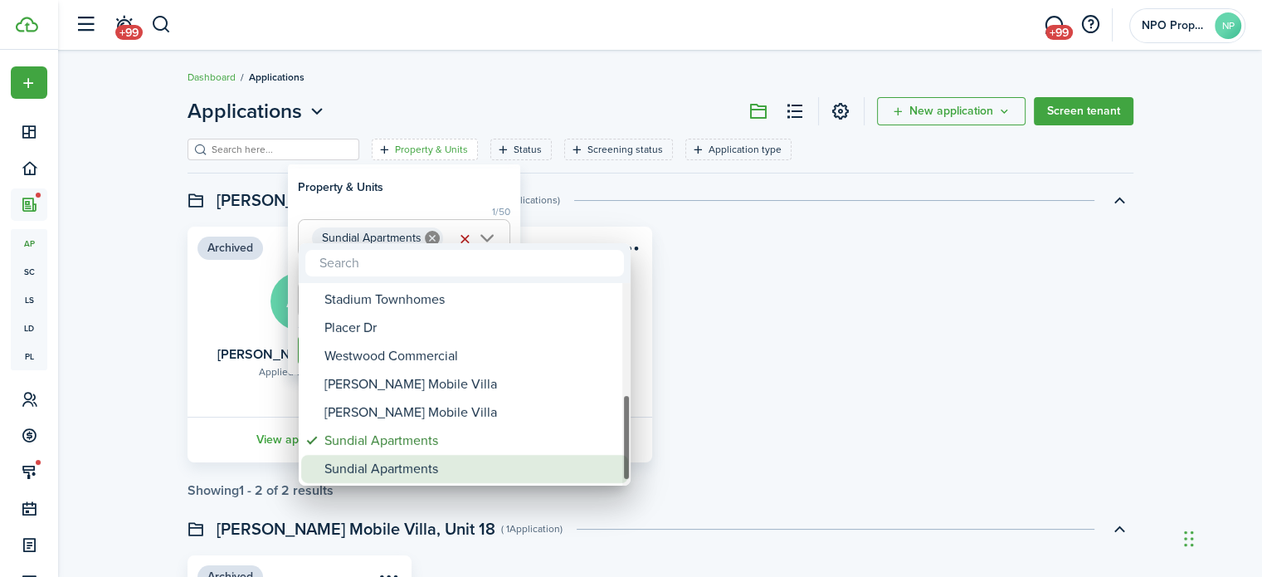
click at [475, 464] on div "Sundial Apartments" at bounding box center [472, 469] width 294 height 28
type input "Sundial Apartments, Sundial Apartments"
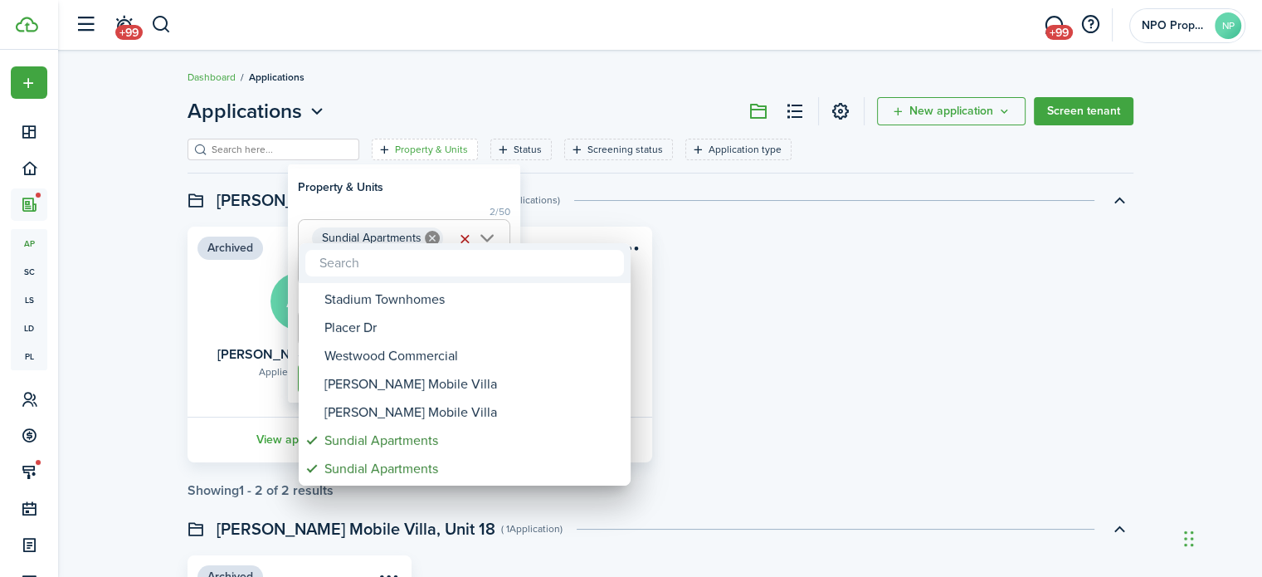
click at [386, 198] on div at bounding box center [631, 288] width 1528 height 842
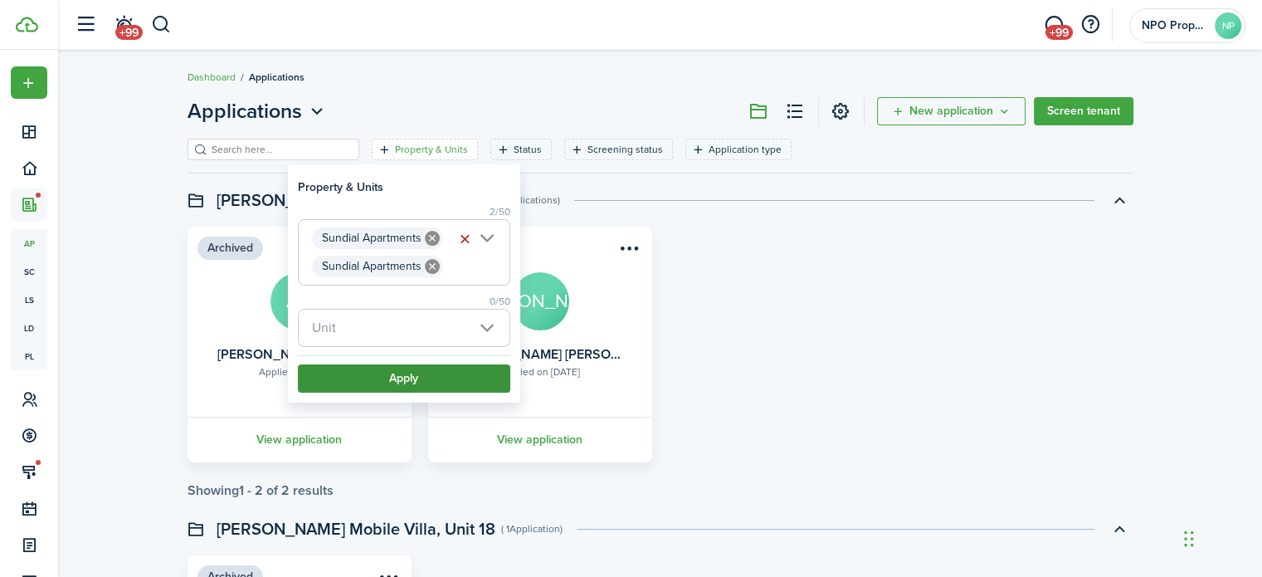
click at [416, 375] on button "Apply" at bounding box center [404, 378] width 212 height 28
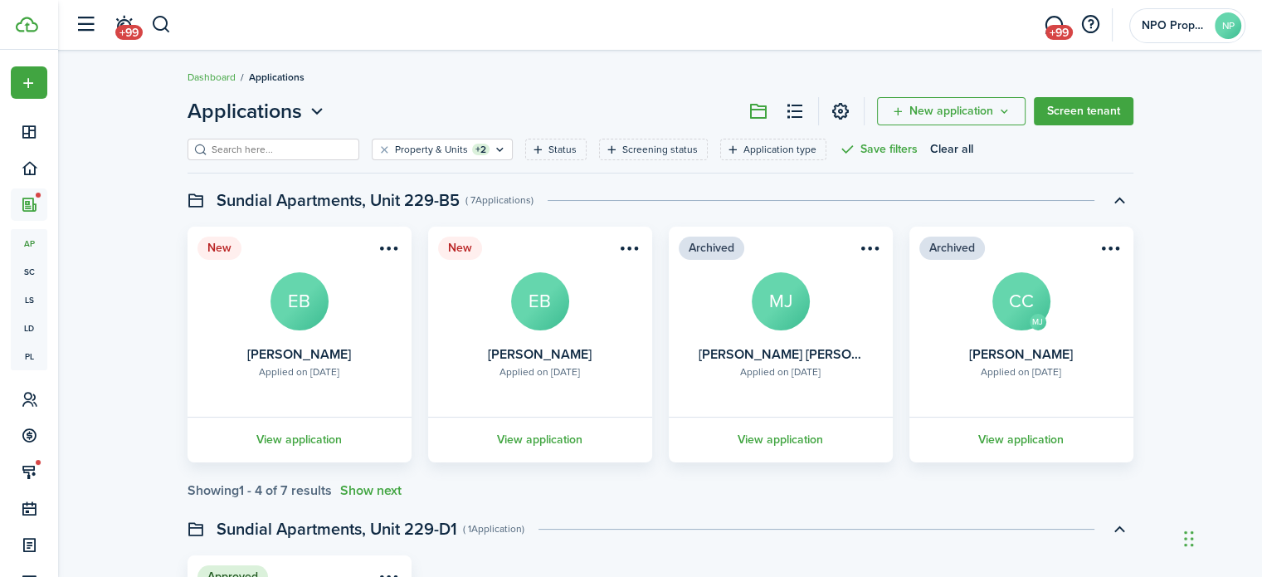
scroll to position [415, 0]
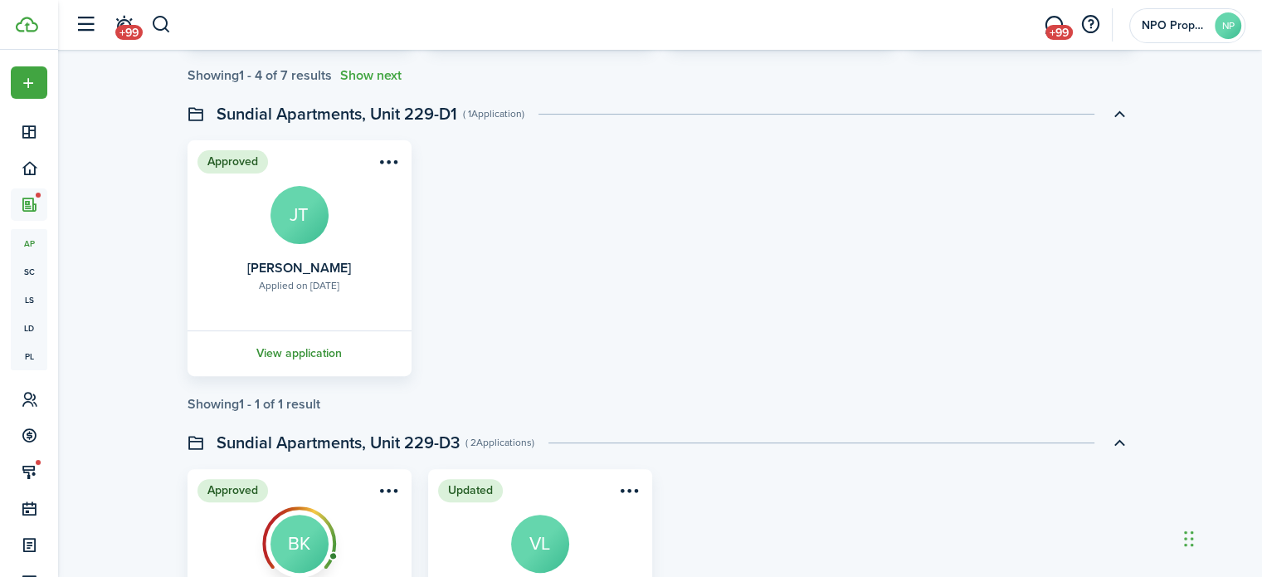
click at [297, 348] on link "View application" at bounding box center [299, 353] width 229 height 46
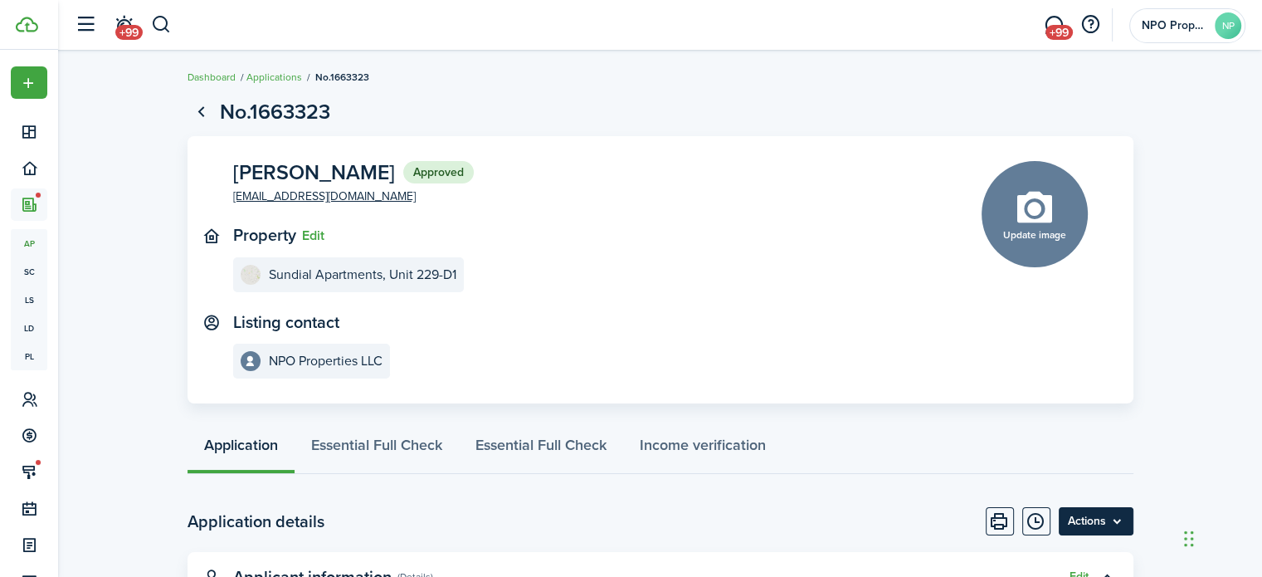
click at [1101, 521] on menu-btn "Actions" at bounding box center [1096, 521] width 75 height 28
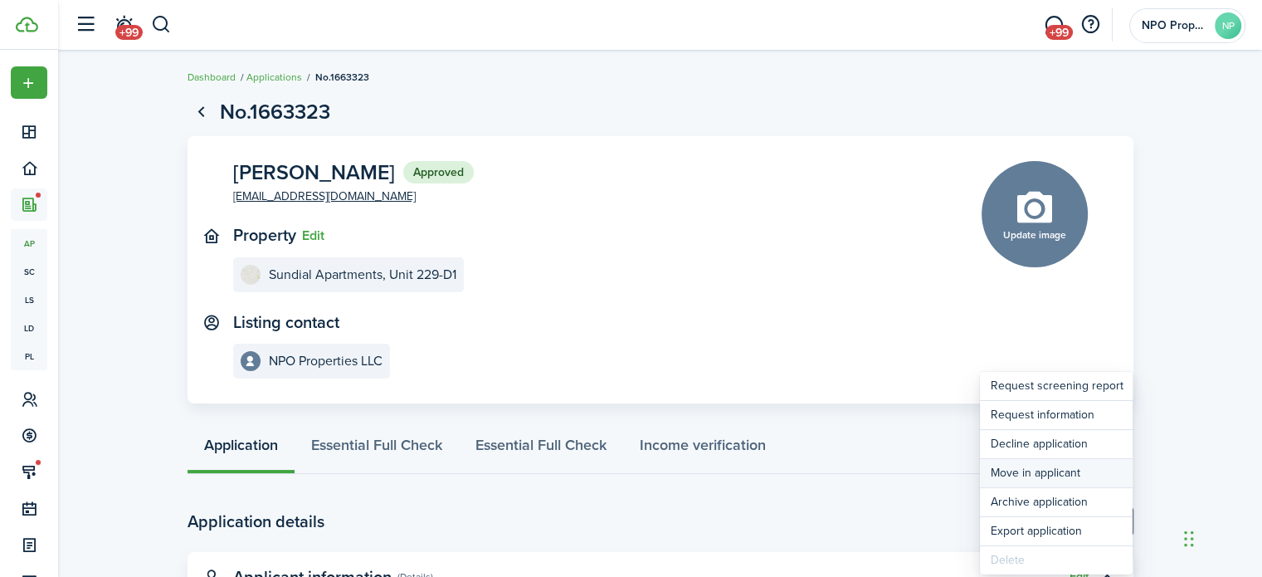
click at [1032, 476] on button "Move in applicant" at bounding box center [1056, 473] width 153 height 28
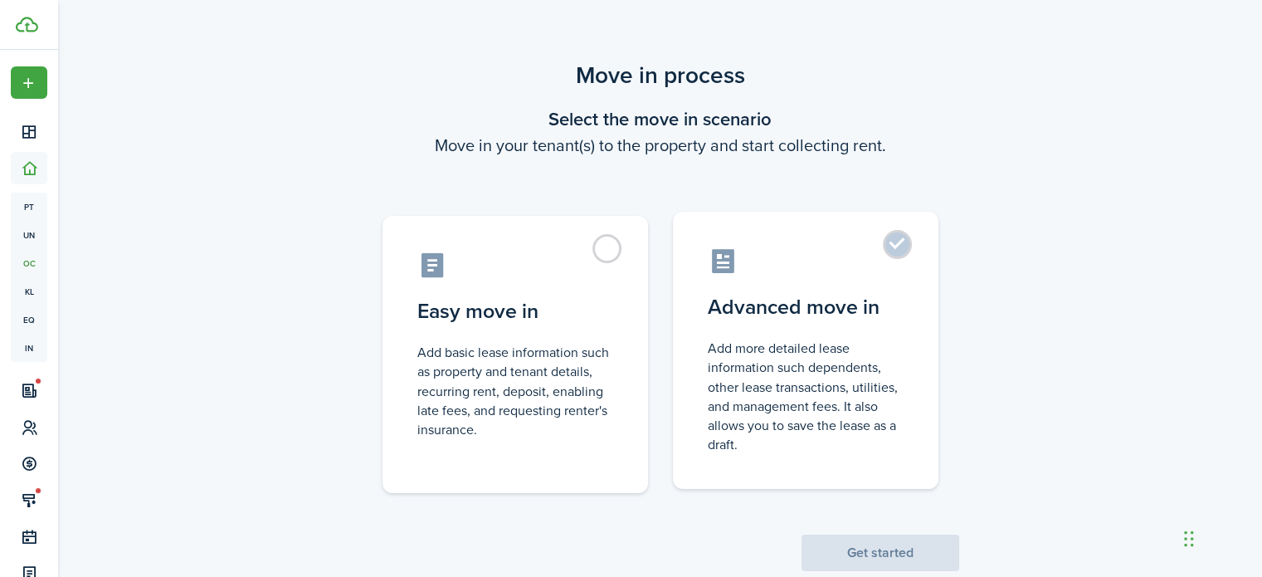
click at [821, 330] on label "Advanced move in Add more detailed lease information such dependents, other lea…" at bounding box center [806, 350] width 266 height 277
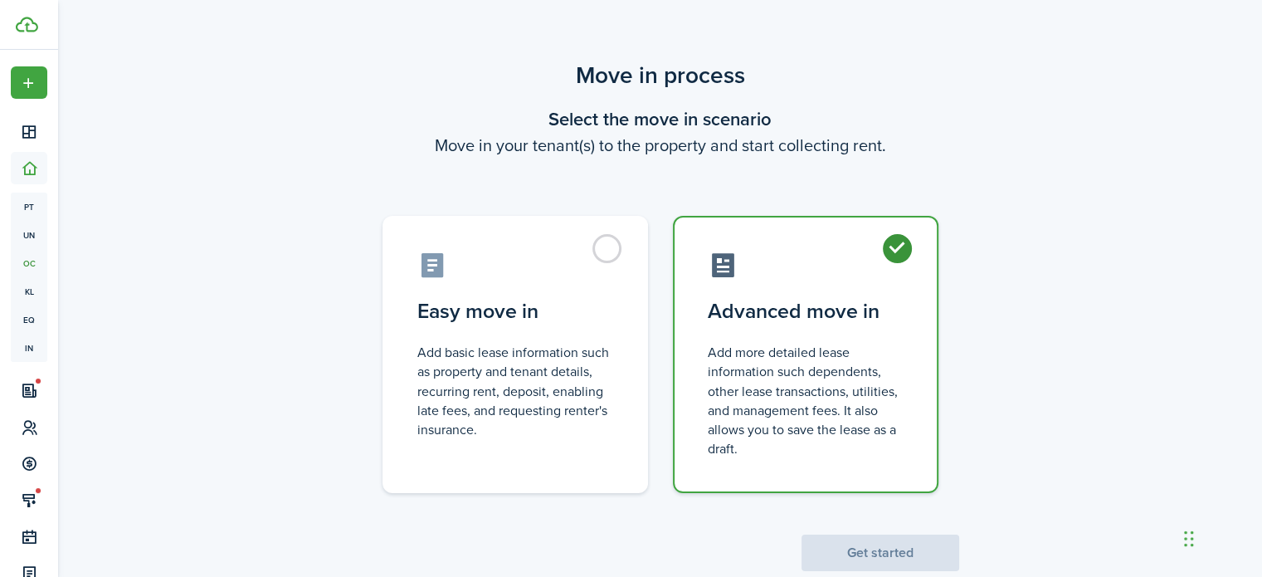
radio input "true"
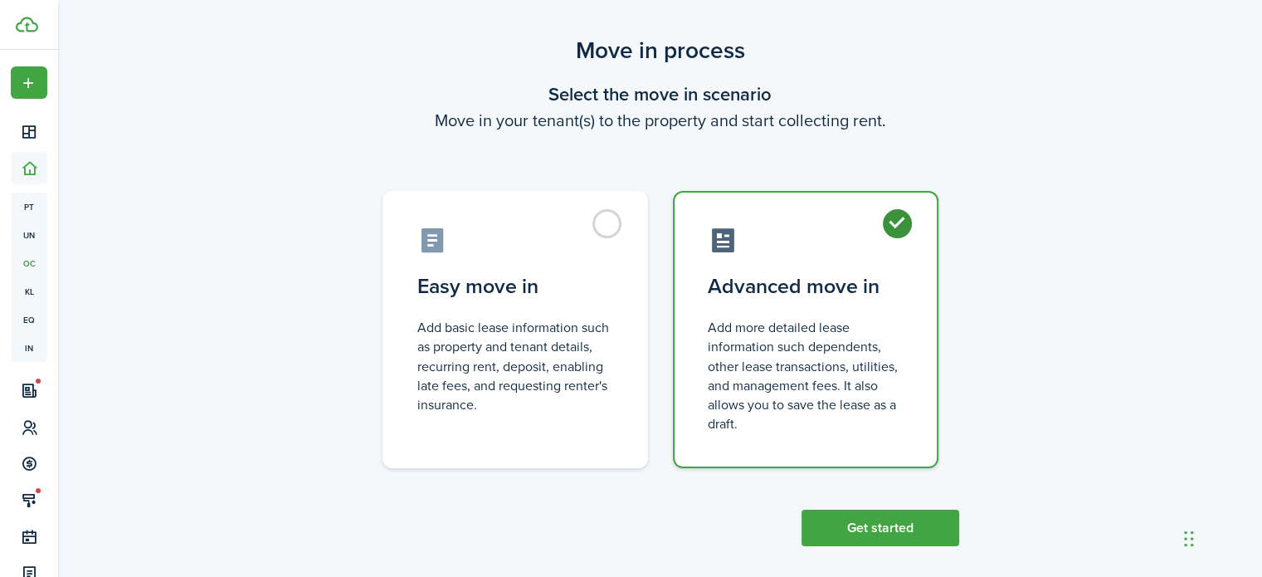
scroll to position [39, 0]
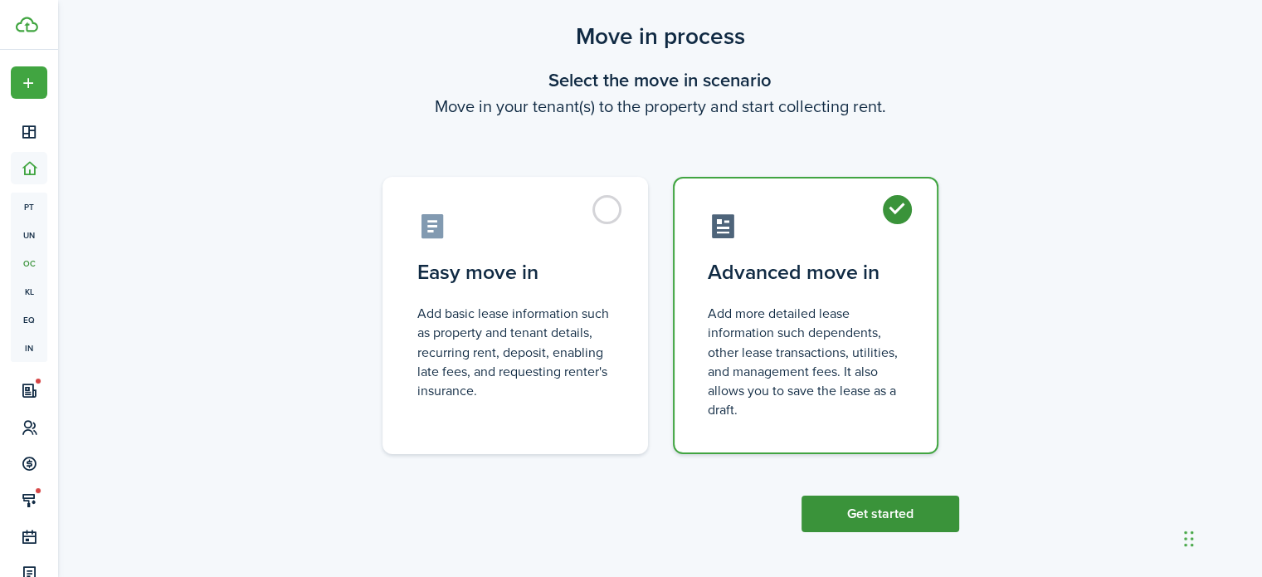
click at [896, 509] on button "Get started" at bounding box center [881, 514] width 158 height 37
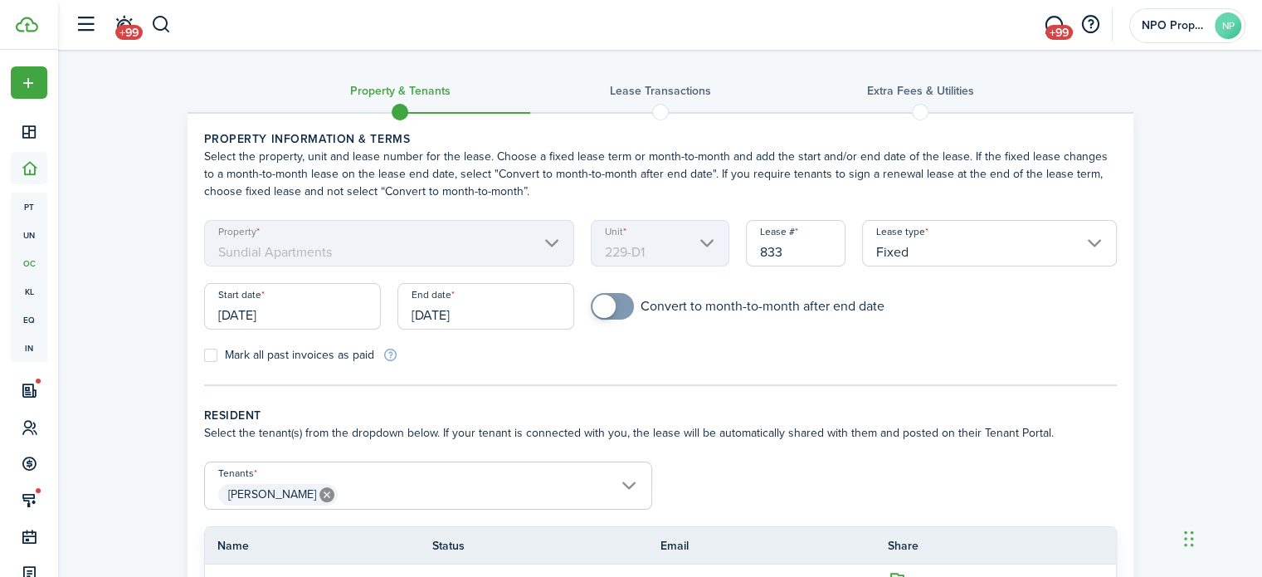
click at [319, 315] on input "[DATE]" at bounding box center [292, 306] width 177 height 46
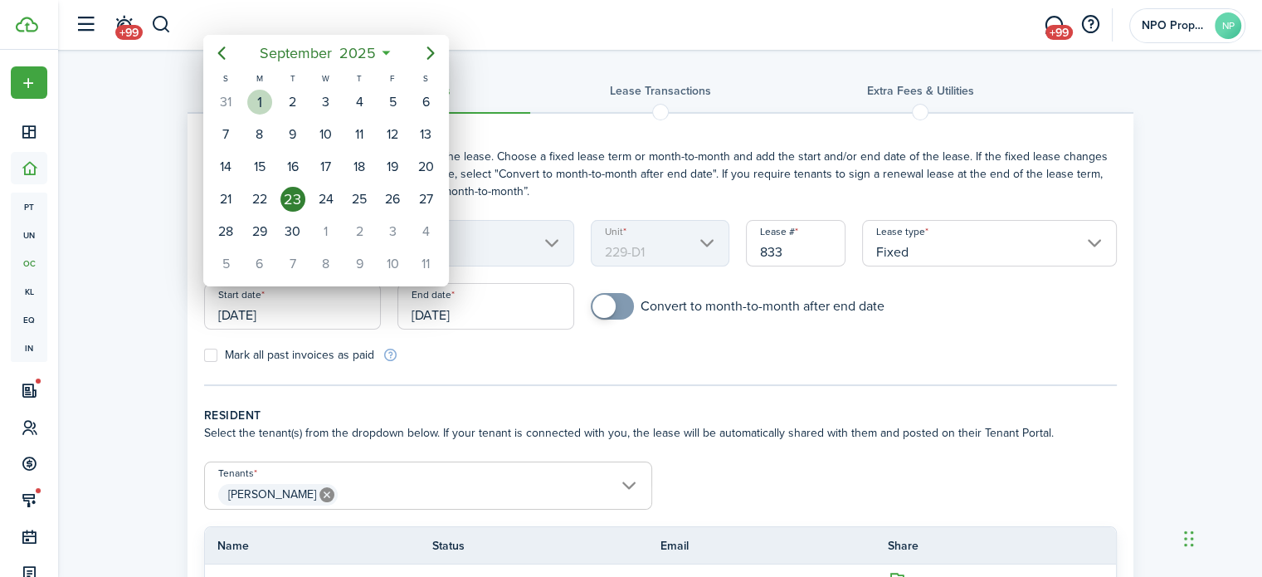
click at [261, 99] on div "1" at bounding box center [259, 102] width 25 height 25
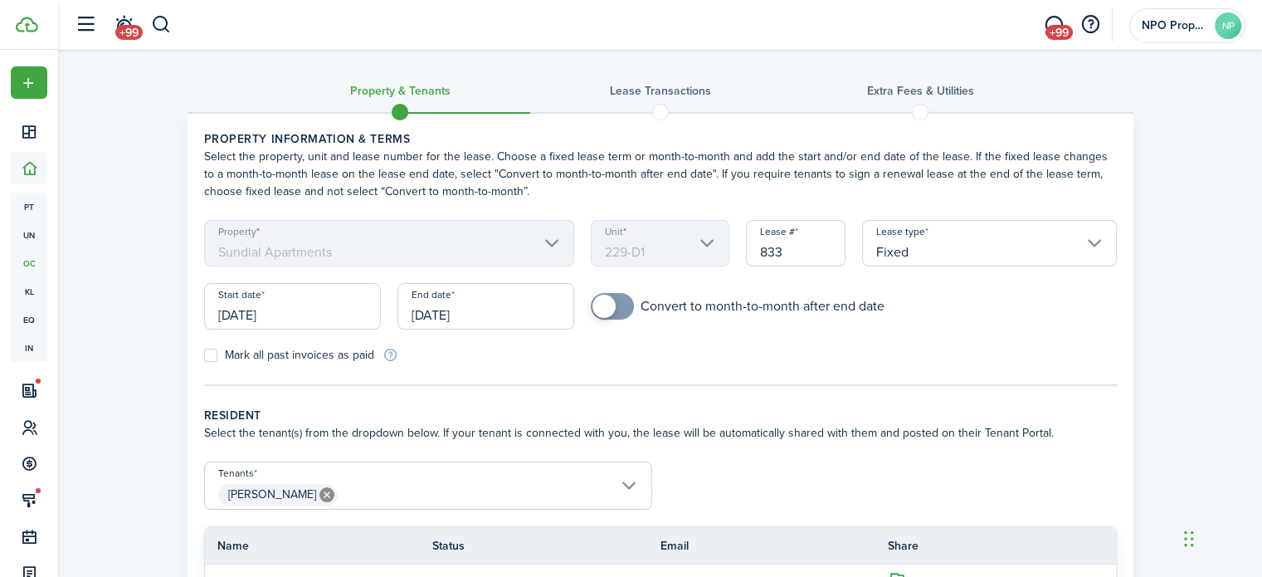
click at [280, 308] on input "[DATE]" at bounding box center [292, 306] width 177 height 46
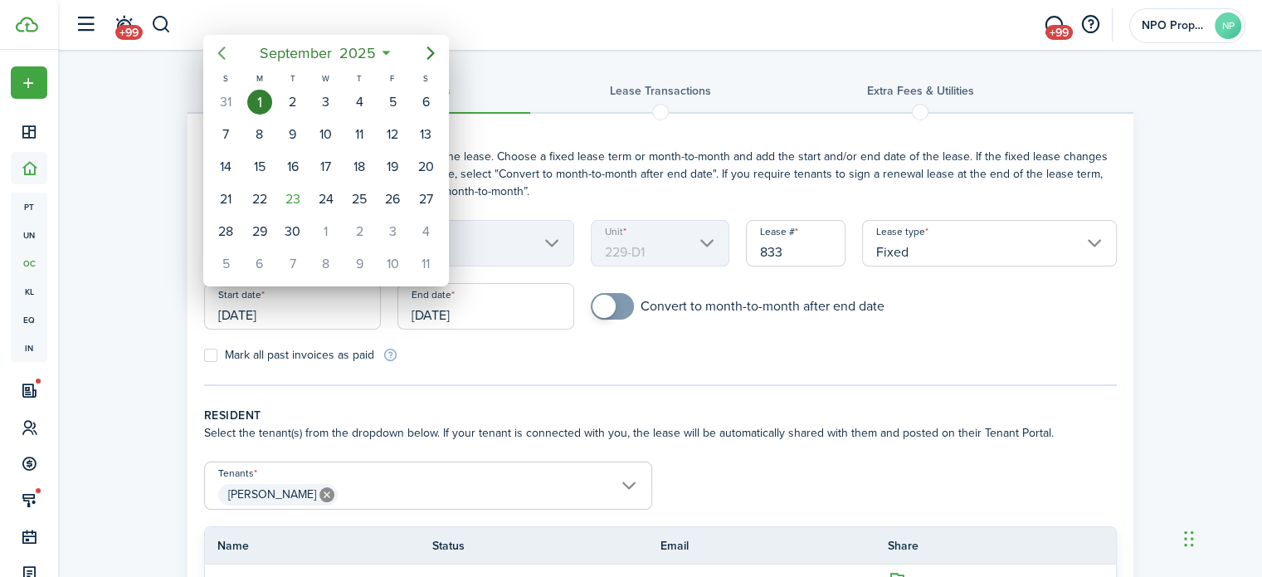
click at [222, 57] on icon "Previous page" at bounding box center [221, 52] width 7 height 13
click at [357, 102] on div "1" at bounding box center [359, 102] width 25 height 25
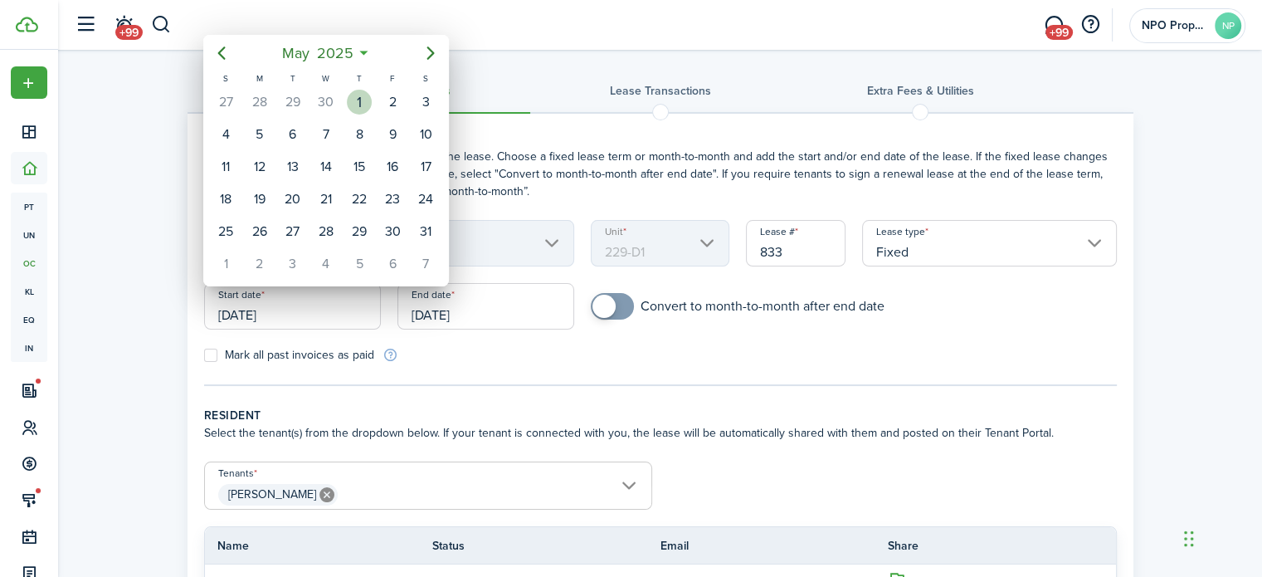
type input "[DATE]"
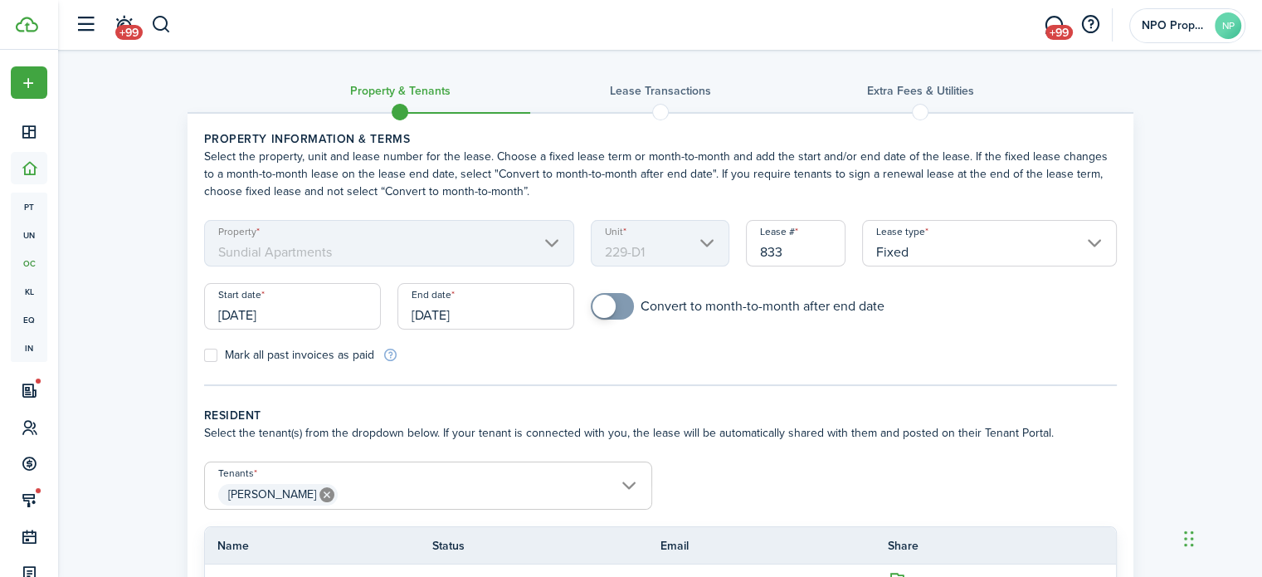
click at [484, 305] on input "[DATE]" at bounding box center [486, 306] width 177 height 46
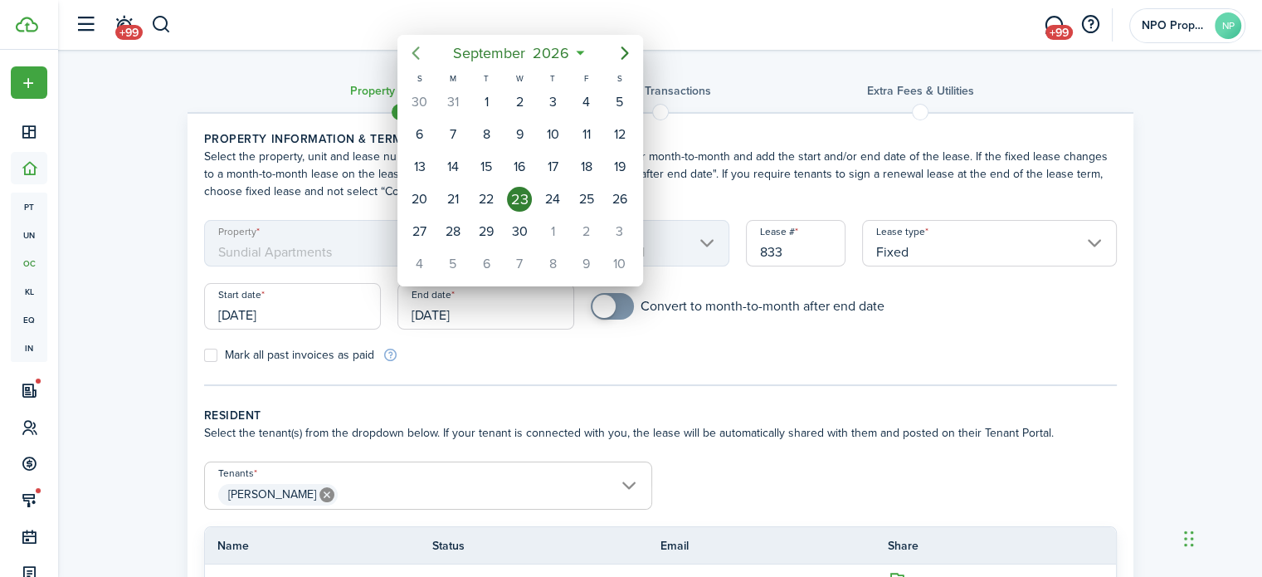
click at [421, 52] on icon "Previous page" at bounding box center [416, 53] width 20 height 20
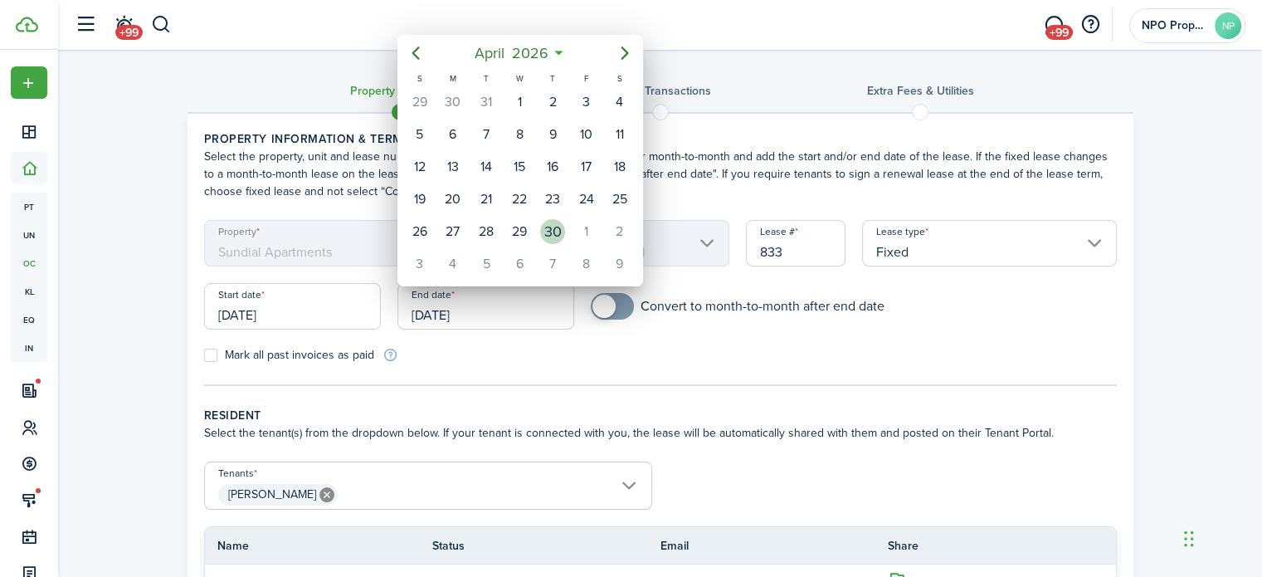
click at [559, 232] on div "30" at bounding box center [552, 231] width 25 height 25
type input "[DATE]"
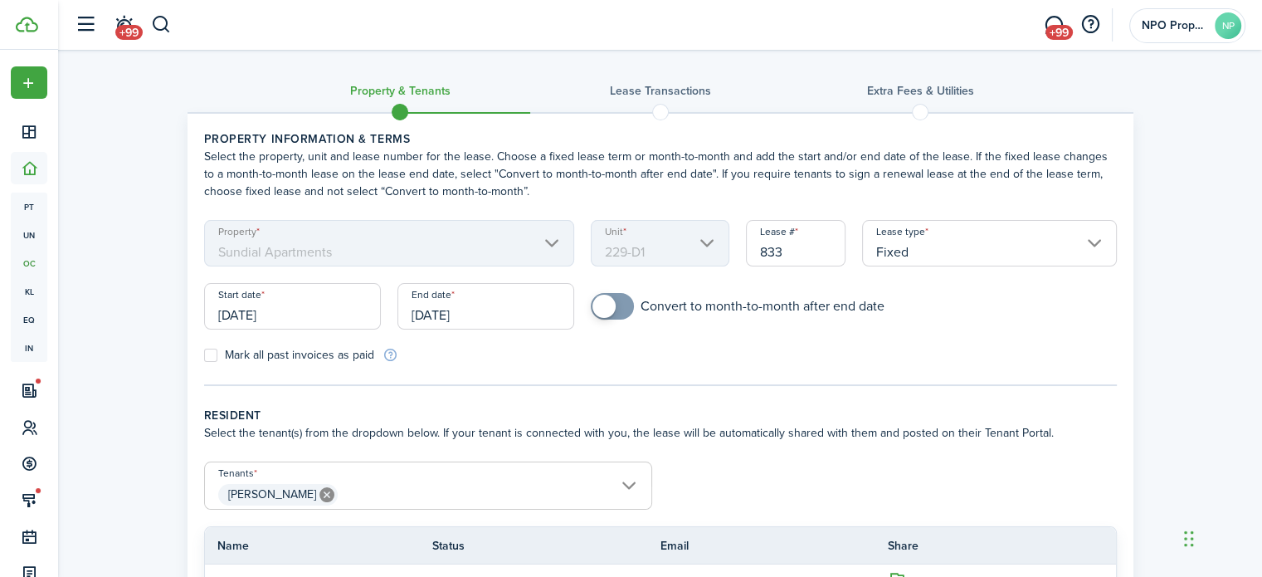
click at [790, 254] on input "833" at bounding box center [796, 243] width 100 height 46
click at [657, 360] on div "Mark all past invoices as paid" at bounding box center [428, 354] width 465 height 17
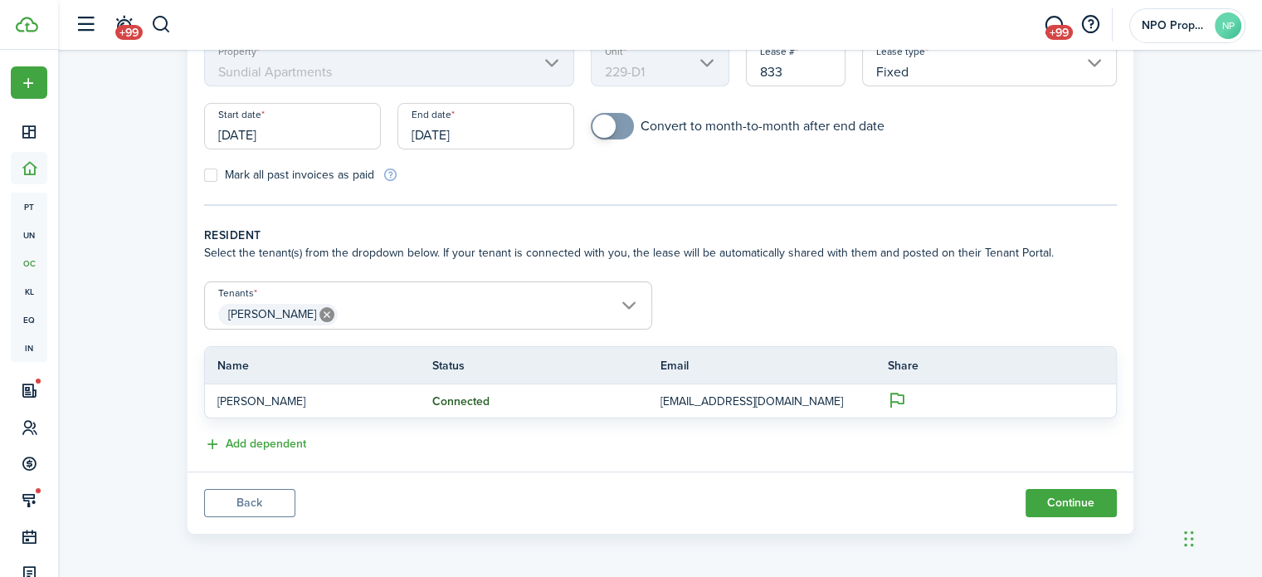
click at [242, 505] on button "Back" at bounding box center [249, 503] width 91 height 28
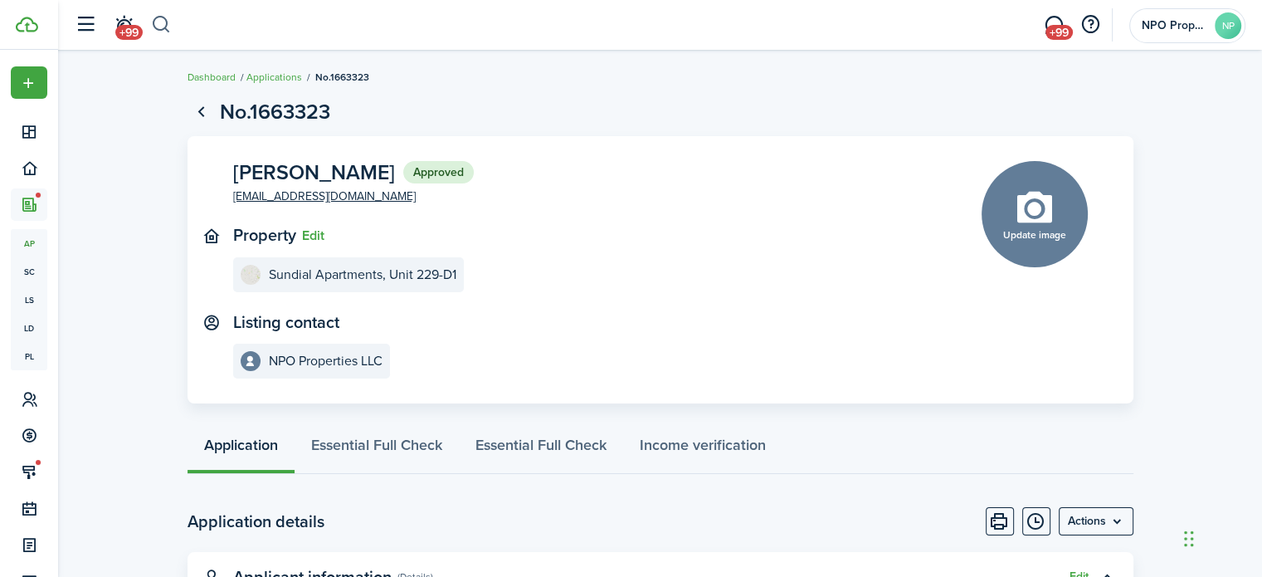
click at [162, 30] on button "button" at bounding box center [161, 25] width 21 height 28
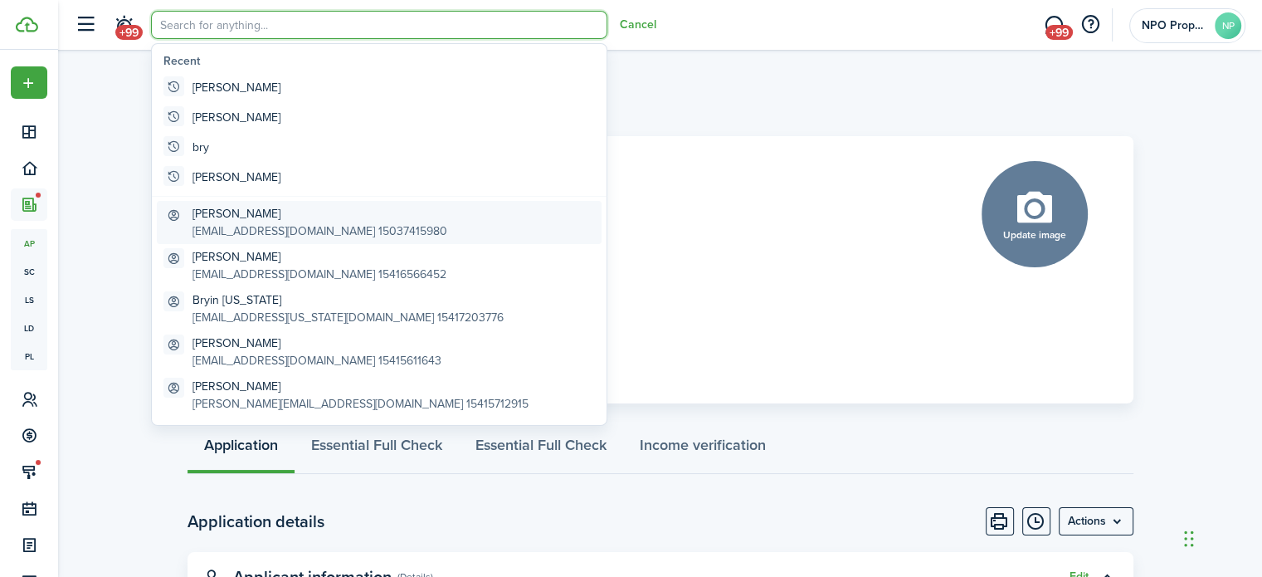
click at [305, 222] on global-search-item-description "[EMAIL_ADDRESS][DOMAIN_NAME] 15037415980" at bounding box center [320, 230] width 255 height 17
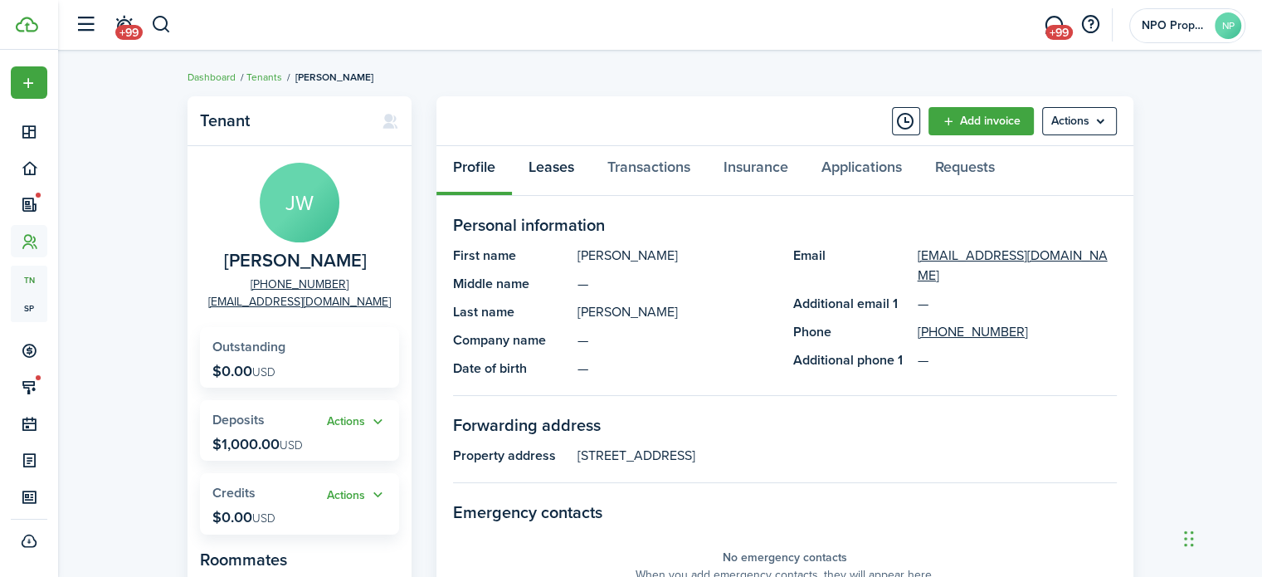
click at [539, 171] on link "Leases" at bounding box center [551, 171] width 79 height 50
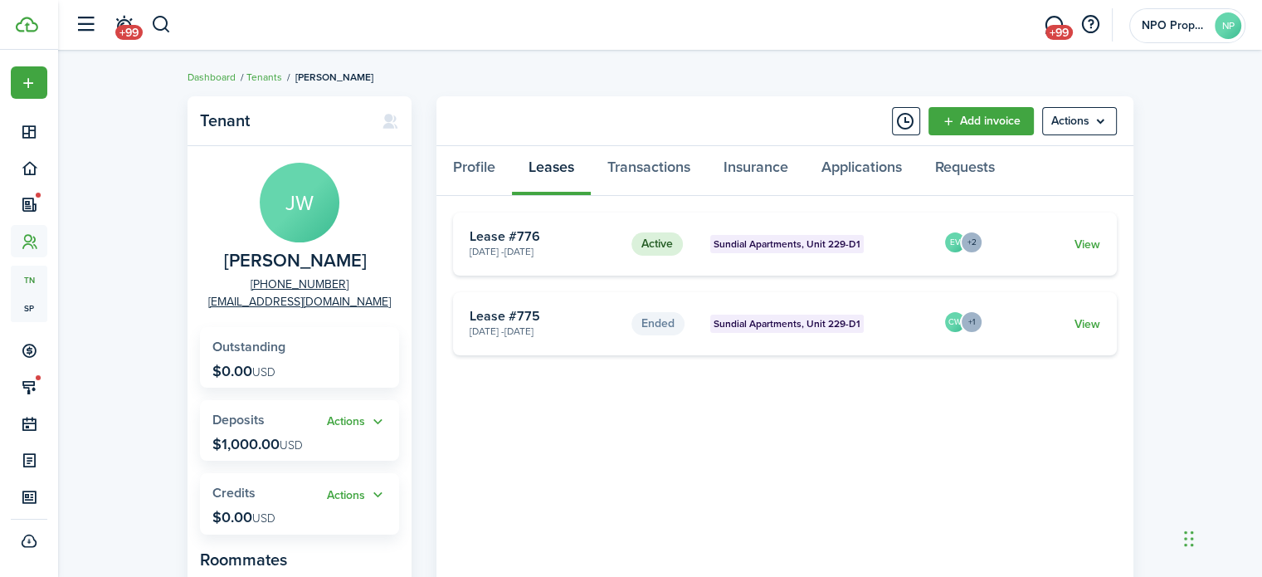
scroll to position [320, 0]
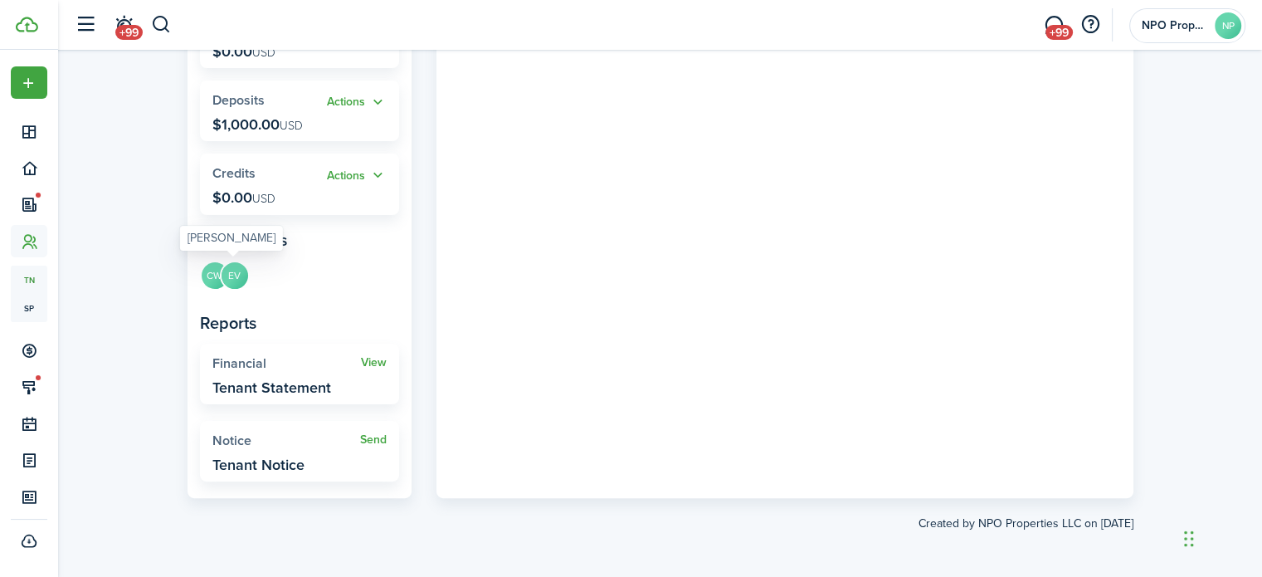
click at [242, 275] on avatar-text "EV" at bounding box center [235, 275] width 27 height 27
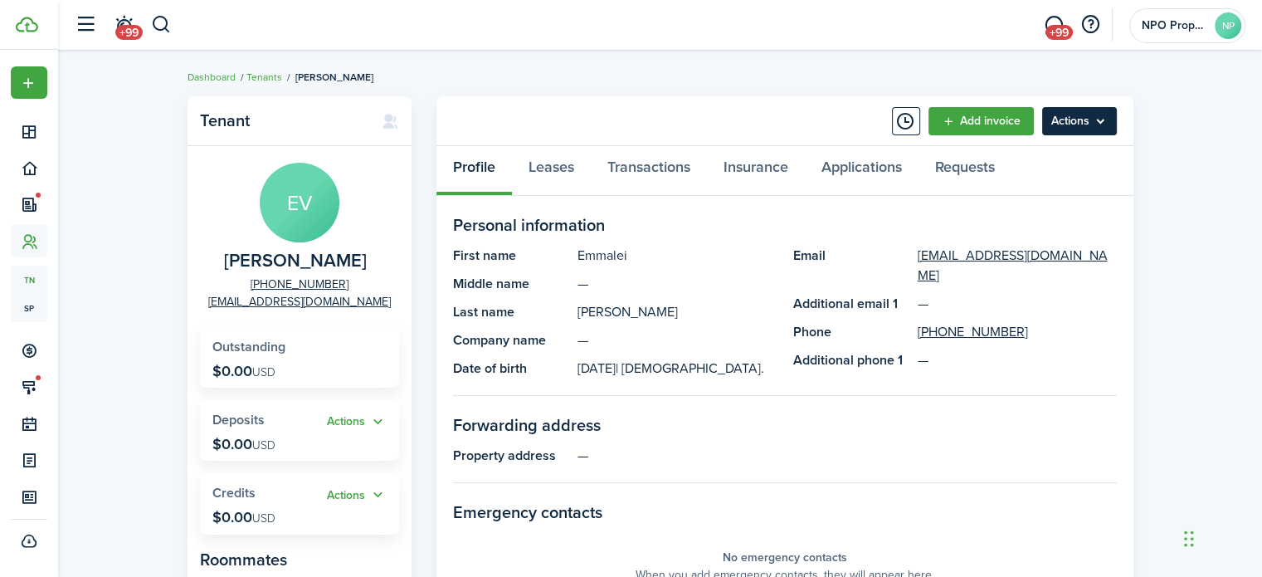
click at [1086, 119] on menu-btn "Actions" at bounding box center [1079, 121] width 75 height 28
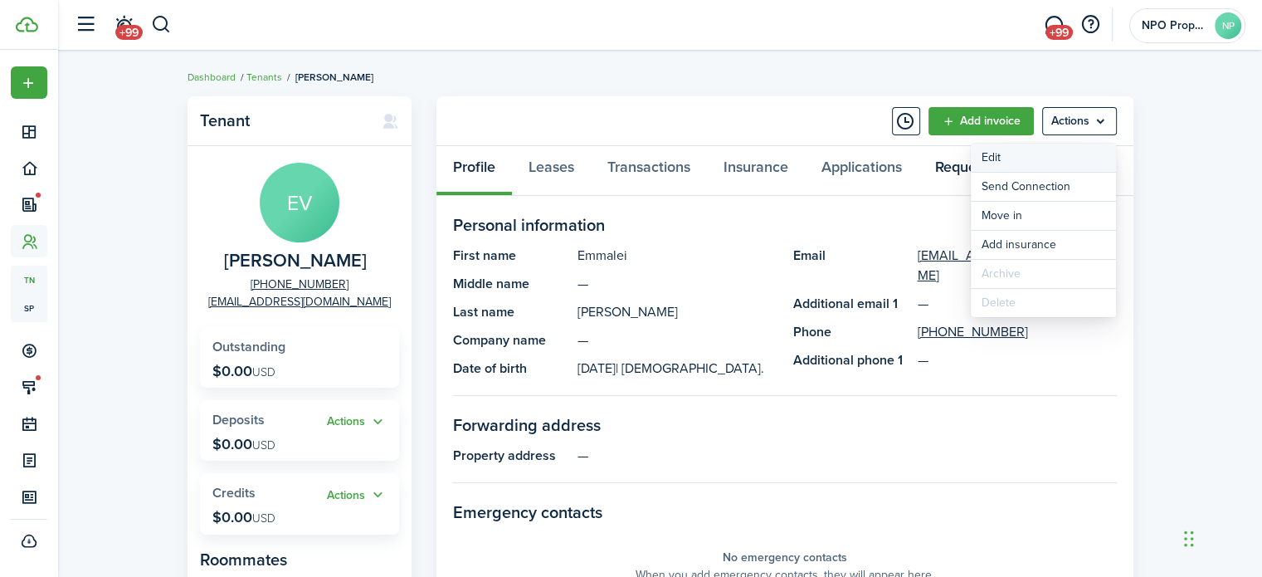
click at [985, 166] on link "Edit" at bounding box center [1043, 158] width 145 height 28
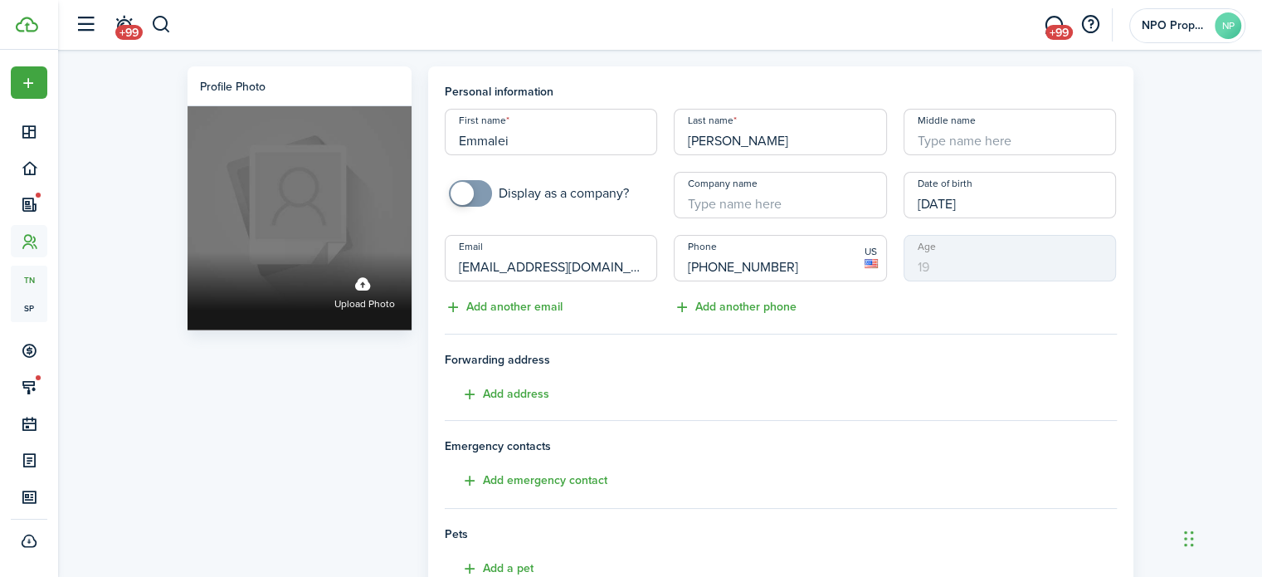
drag, startPoint x: 642, startPoint y: 270, endPoint x: 394, endPoint y: 265, distance: 248.2
click at [394, 265] on div "Profile photo Upload photo Personal information First name [PERSON_NAME] Last n…" at bounding box center [660, 464] width 963 height 797
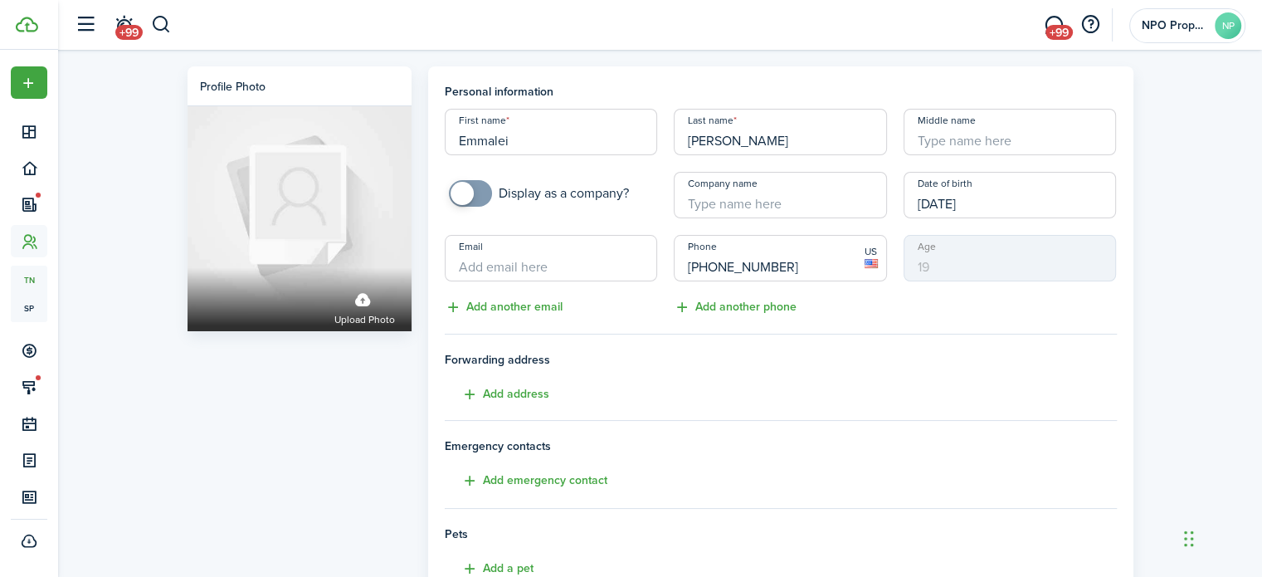
drag, startPoint x: 793, startPoint y: 268, endPoint x: 608, endPoint y: 260, distance: 186.1
click at [608, 260] on div "First name [PERSON_NAME] Last name [PERSON_NAME] Middle name Display as a compa…" at bounding box center [781, 213] width 689 height 208
click at [594, 338] on tenant-form "Personal information First name [PERSON_NAME] Last name [PERSON_NAME] Middle na…" at bounding box center [781, 433] width 672 height 701
drag, startPoint x: 531, startPoint y: 139, endPoint x: 435, endPoint y: 137, distance: 96.3
click at [437, 136] on div "First name [PERSON_NAME]" at bounding box center [552, 132] width 230 height 46
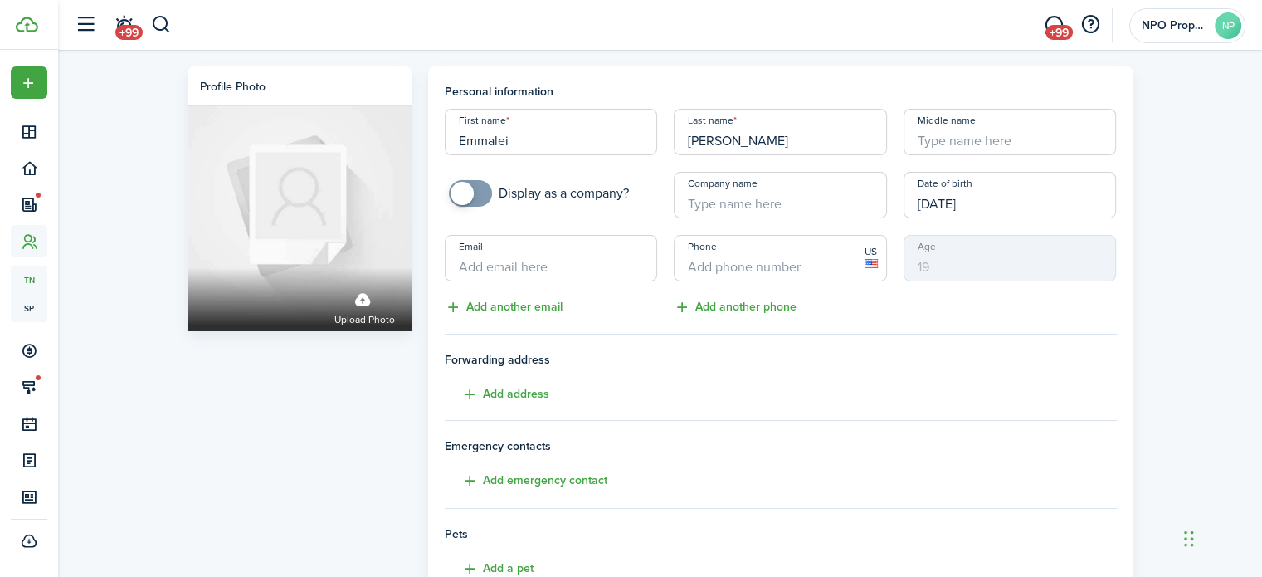
click at [583, 326] on tenant-form "Personal information First name [PERSON_NAME] Last name [PERSON_NAME] Middle na…" at bounding box center [781, 433] width 672 height 701
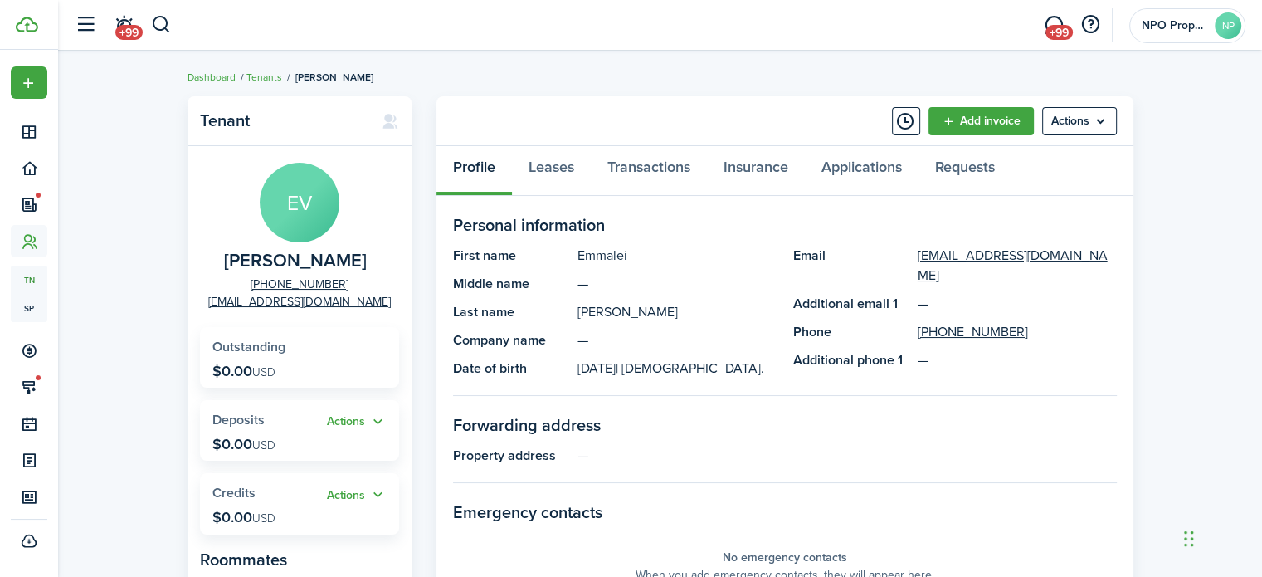
scroll to position [415, 0]
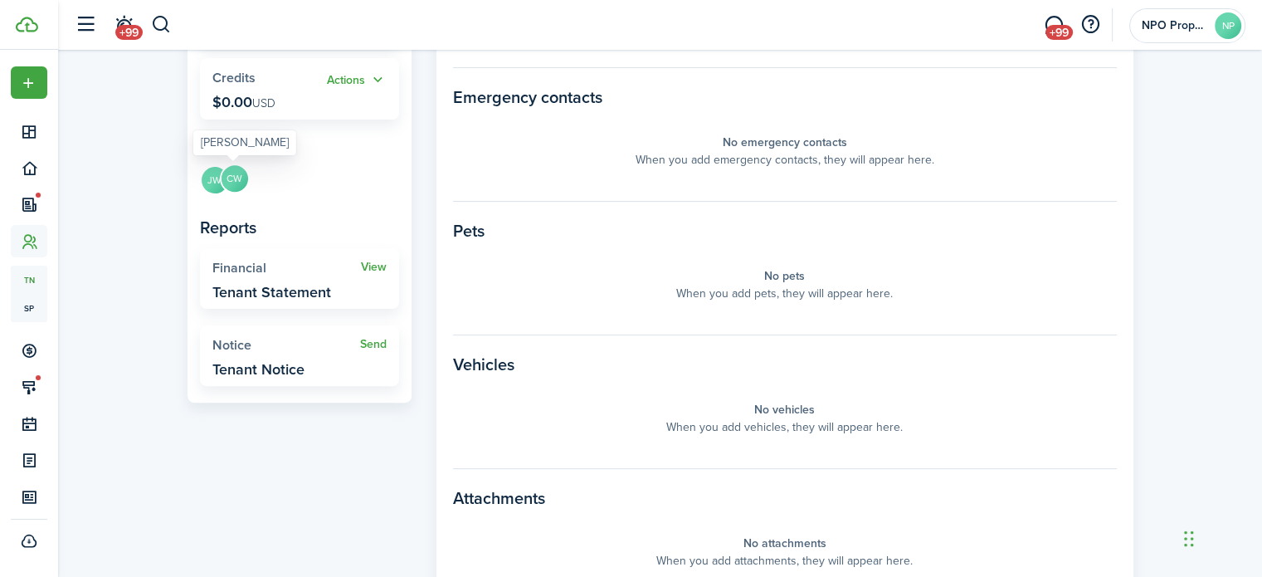
click at [232, 175] on avatar-text "CW" at bounding box center [235, 178] width 27 height 27
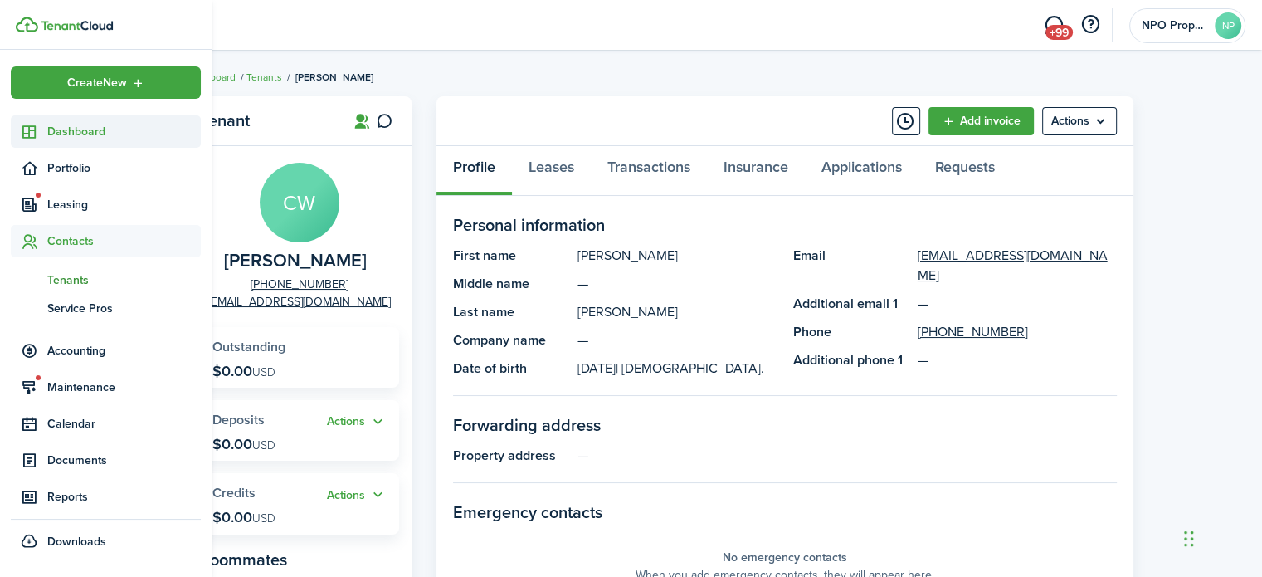
click at [60, 133] on span "Dashboard" at bounding box center [124, 131] width 154 height 17
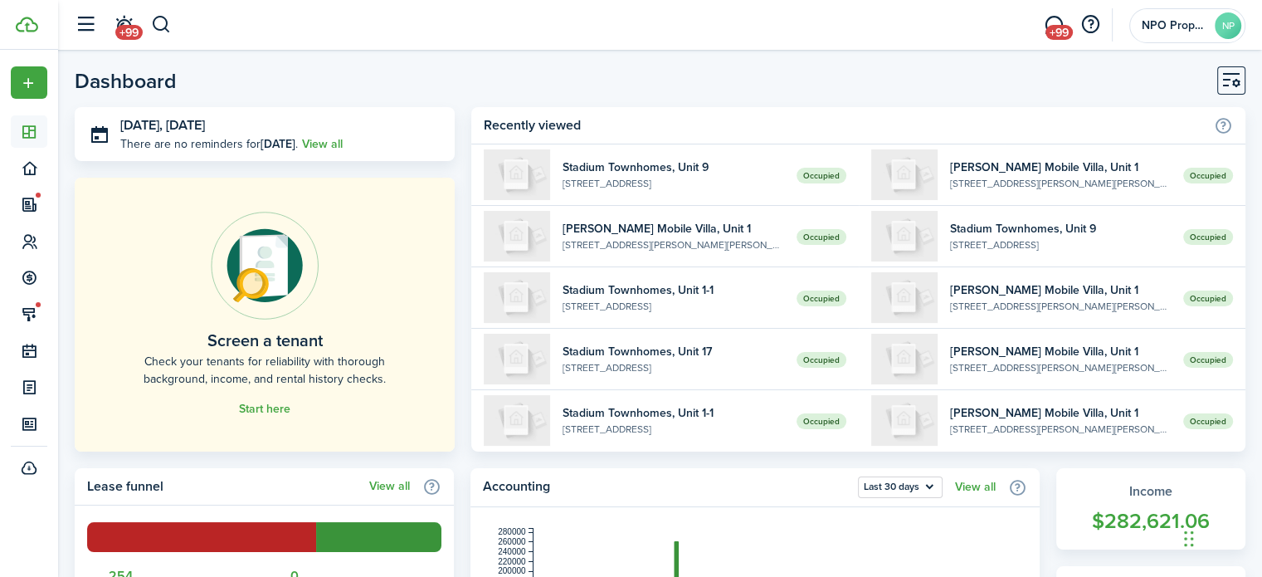
click at [375, 87] on header-page "Dashboard" at bounding box center [660, 86] width 1171 height 41
click at [162, 32] on button "button" at bounding box center [161, 25] width 21 height 28
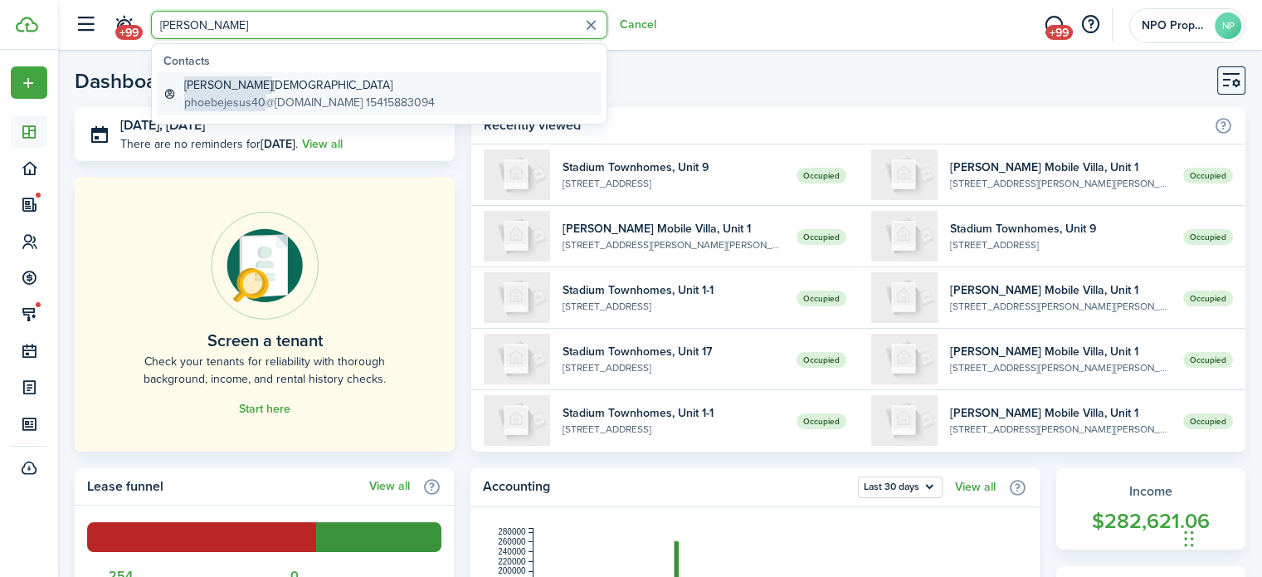
type input "[PERSON_NAME]"
click at [315, 91] on global-search-item-title "[PERSON_NAME] [PERSON_NAME]" at bounding box center [309, 84] width 251 height 17
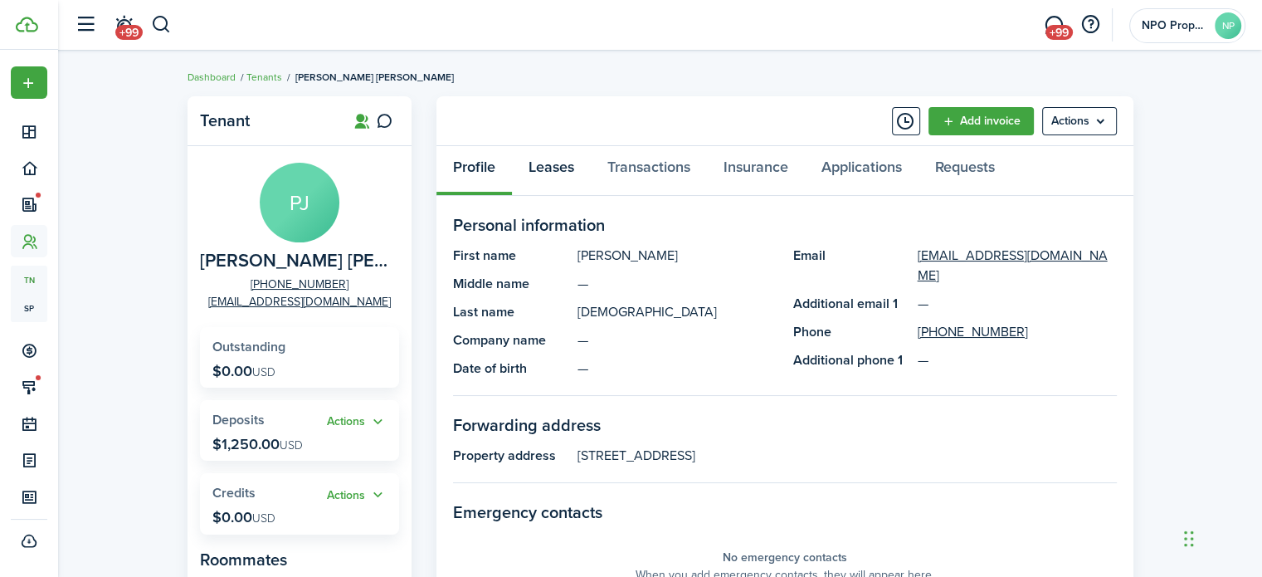
click at [565, 163] on link "Leases" at bounding box center [551, 171] width 79 height 50
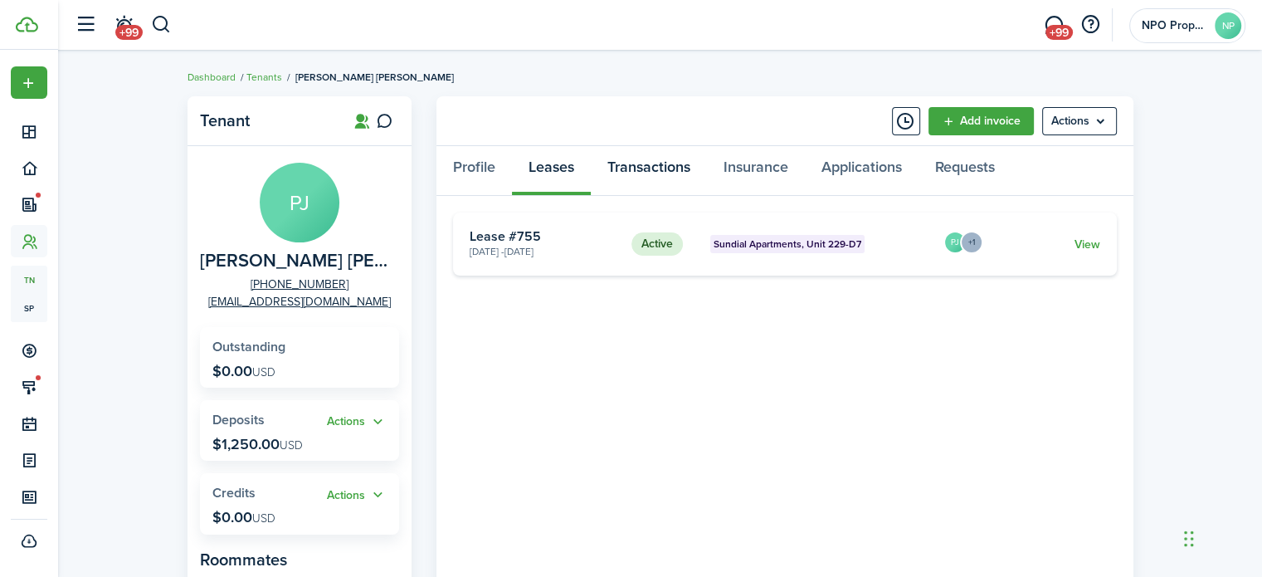
click at [644, 167] on link "Transactions" at bounding box center [649, 171] width 116 height 50
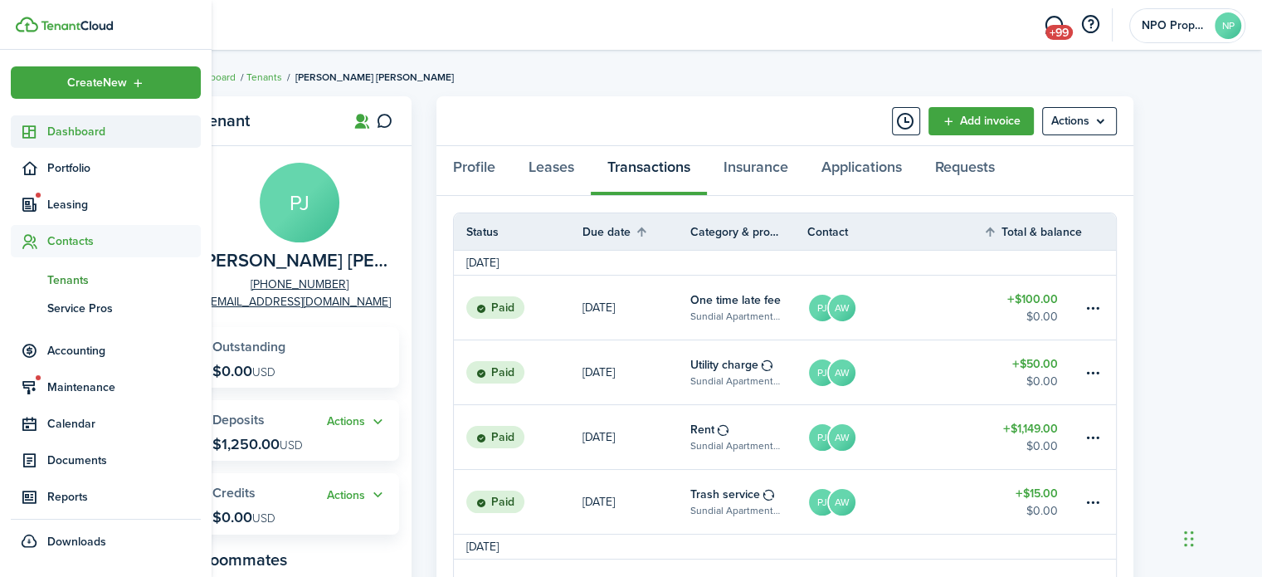
click at [82, 124] on span "Dashboard" at bounding box center [124, 131] width 154 height 17
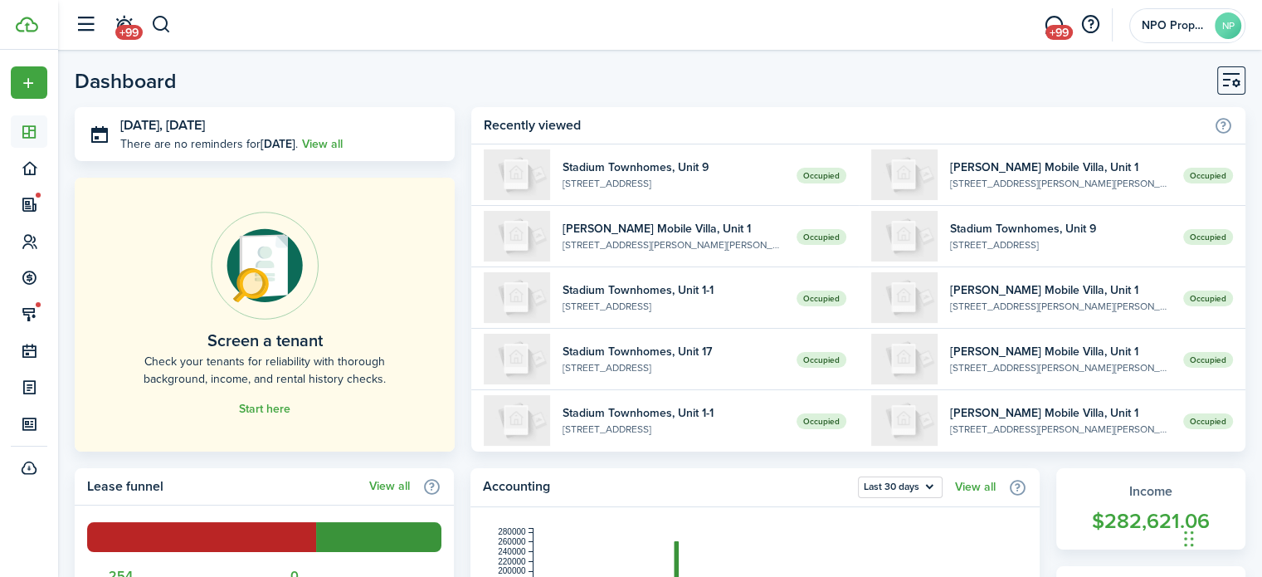
click at [1059, 102] on header-page "Dashboard" at bounding box center [660, 86] width 1171 height 41
click at [1021, 100] on header-page "Dashboard" at bounding box center [660, 86] width 1171 height 41
